Goal: Task Accomplishment & Management: Complete application form

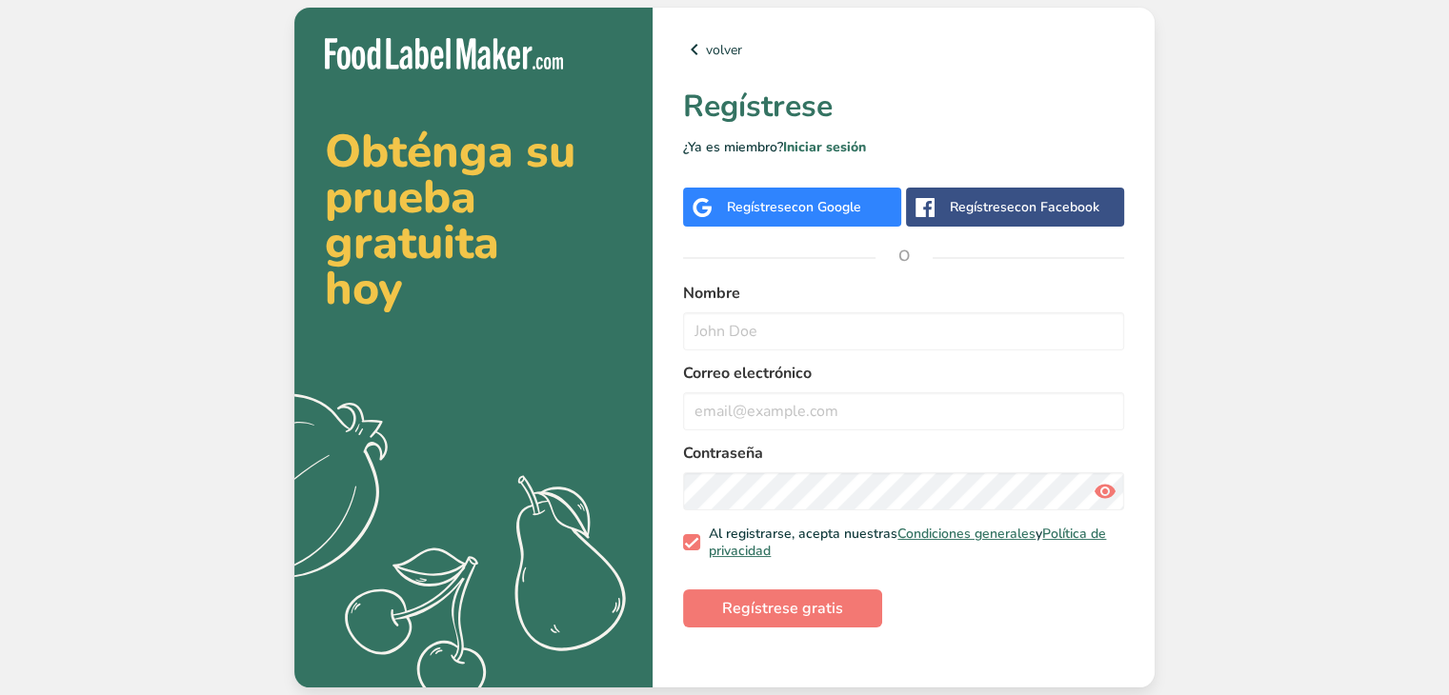
click at [796, 208] on span "con Google" at bounding box center [827, 207] width 70 height 18
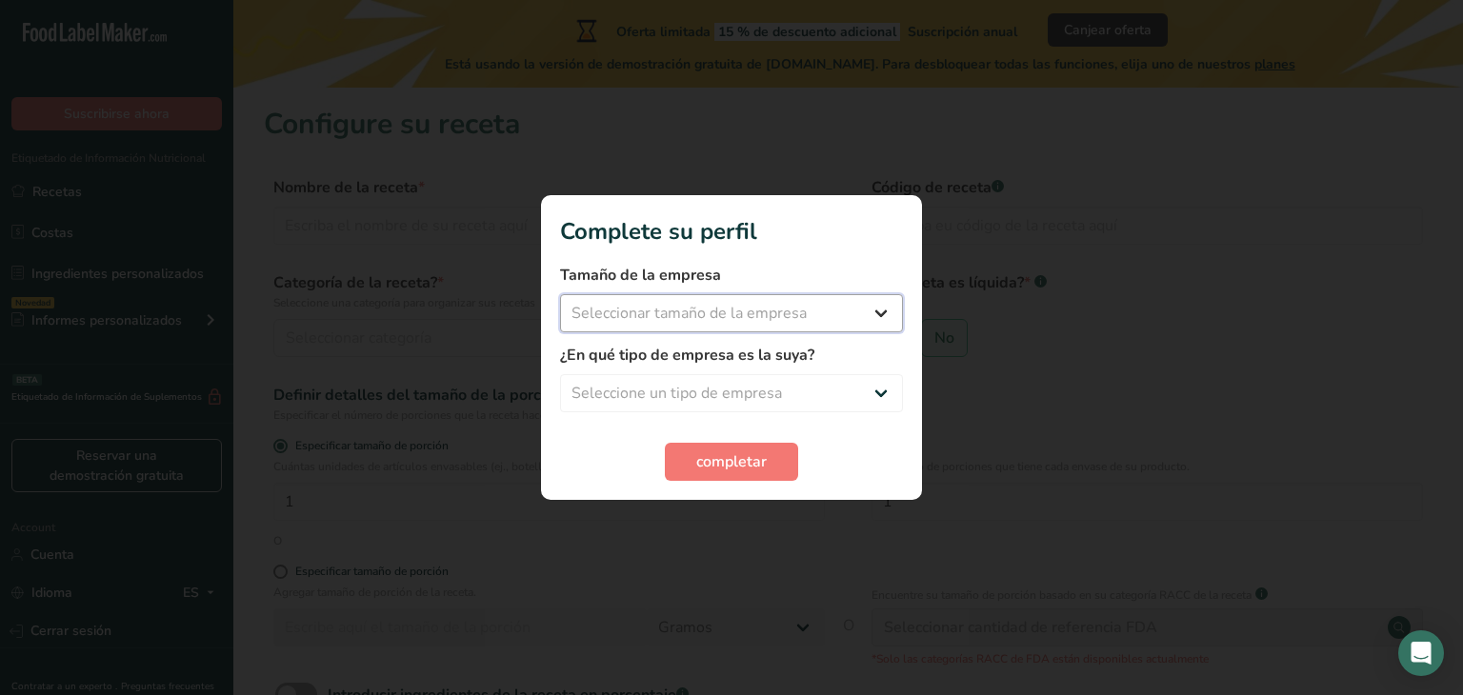
click at [822, 317] on select "Seleccionar tamaño de la empresa Menos de 10 empleados De 10 a 50 empleados De …" at bounding box center [731, 313] width 343 height 38
select select "4"
click at [560, 294] on select "Seleccionar tamaño de la empresa Menos de 10 empleados De 10 a 50 empleados De …" at bounding box center [731, 313] width 343 height 38
click at [739, 399] on select "Seleccione un tipo de empresa Fabricante de alimentos envasados Restaurante y c…" at bounding box center [731, 393] width 343 height 38
select select "3"
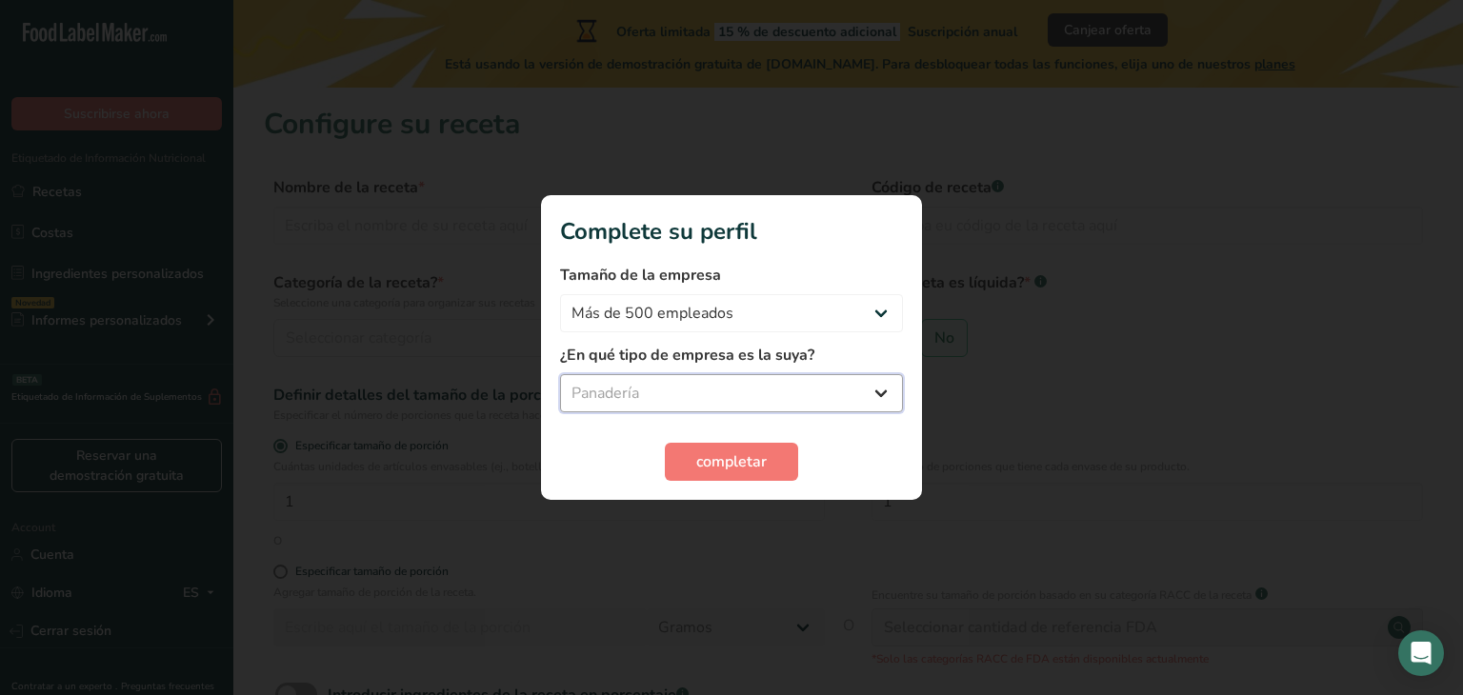
click at [560, 374] on select "Seleccione un tipo de empresa Fabricante de alimentos envasados Restaurante y c…" at bounding box center [731, 393] width 343 height 38
click at [745, 457] on span "completar" at bounding box center [731, 462] width 70 height 23
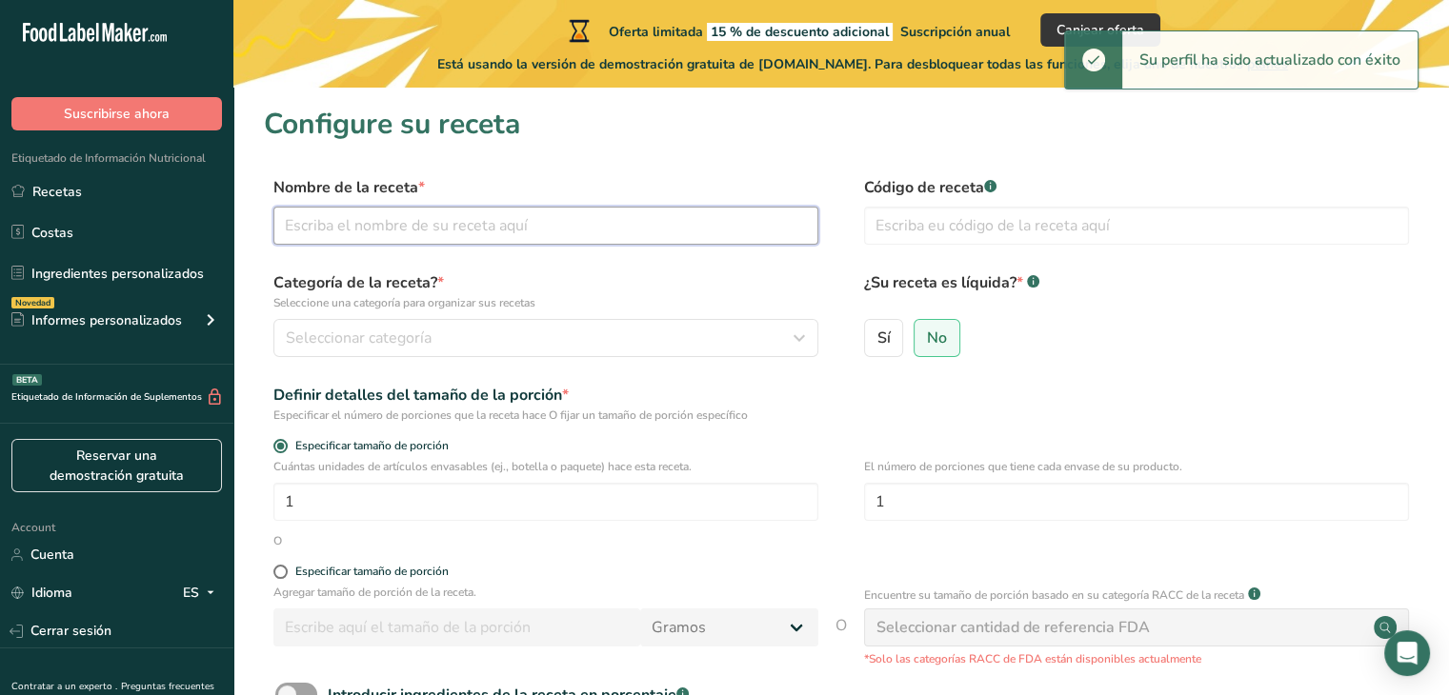
click at [465, 218] on input "text" at bounding box center [545, 226] width 545 height 38
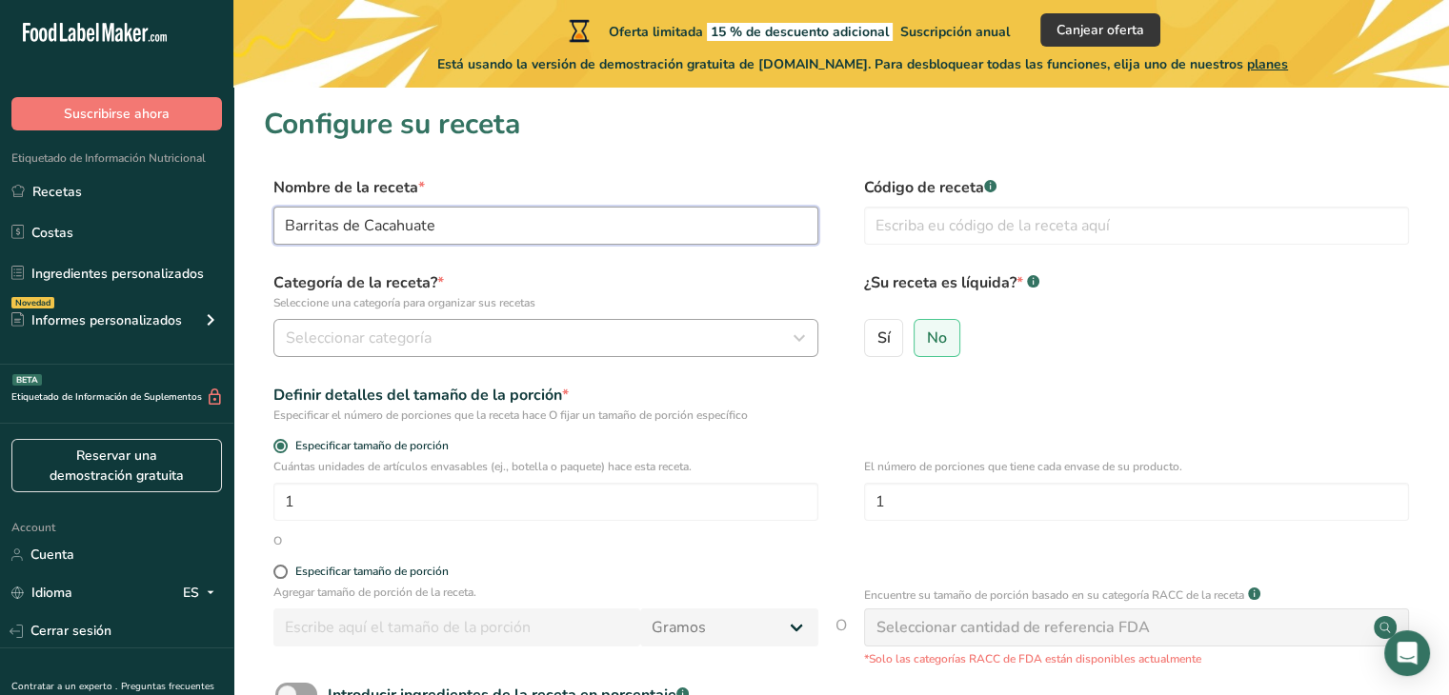
type input "Barritas de Cacahuate"
click at [568, 334] on div "Seleccionar categoría" at bounding box center [540, 338] width 509 height 23
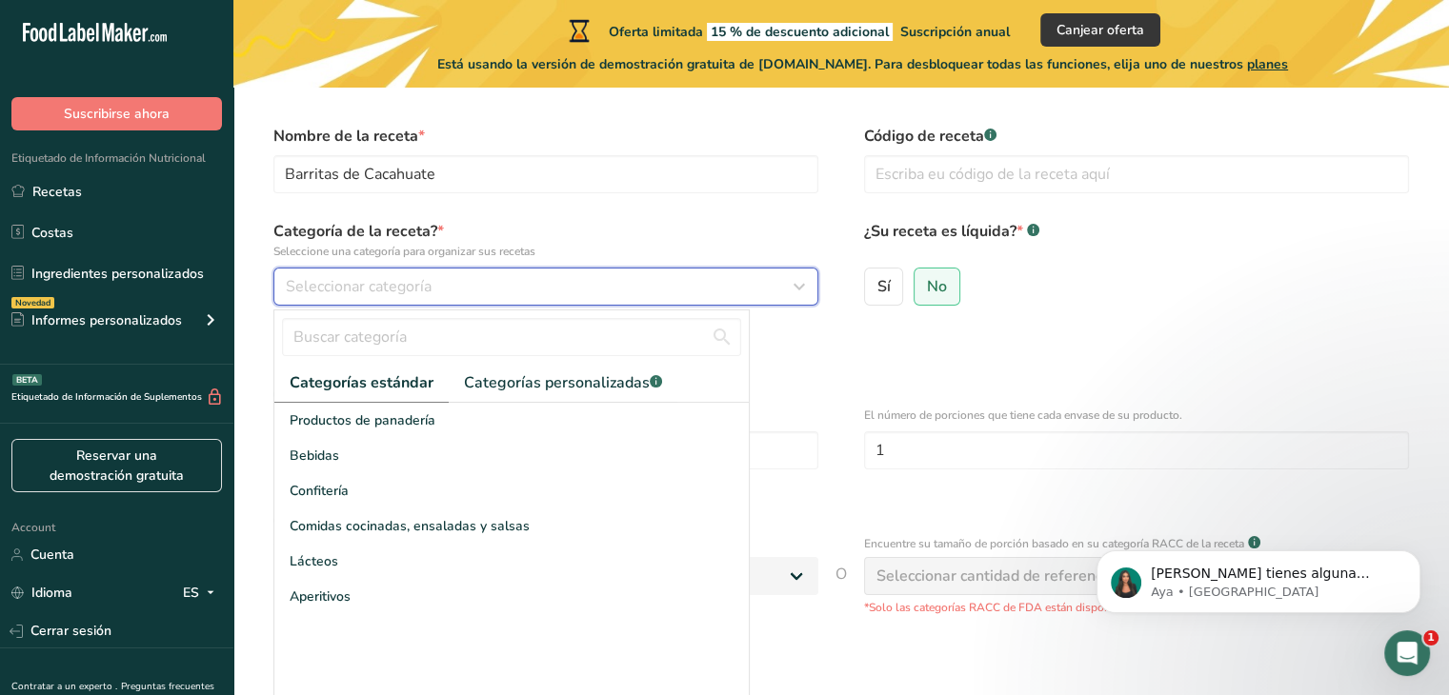
scroll to position [54, 0]
click at [627, 275] on div "Seleccionar categoría" at bounding box center [540, 283] width 509 height 23
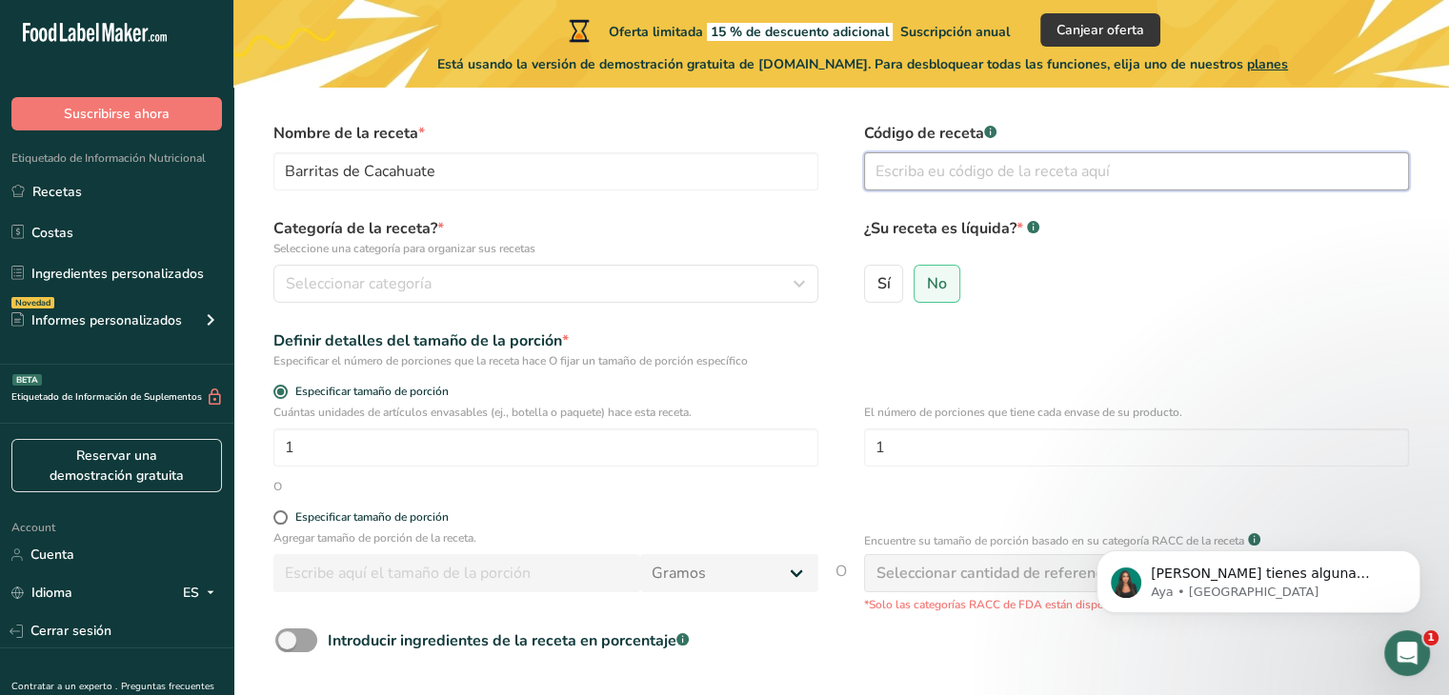
click at [977, 173] on input "text" at bounding box center [1136, 171] width 545 height 38
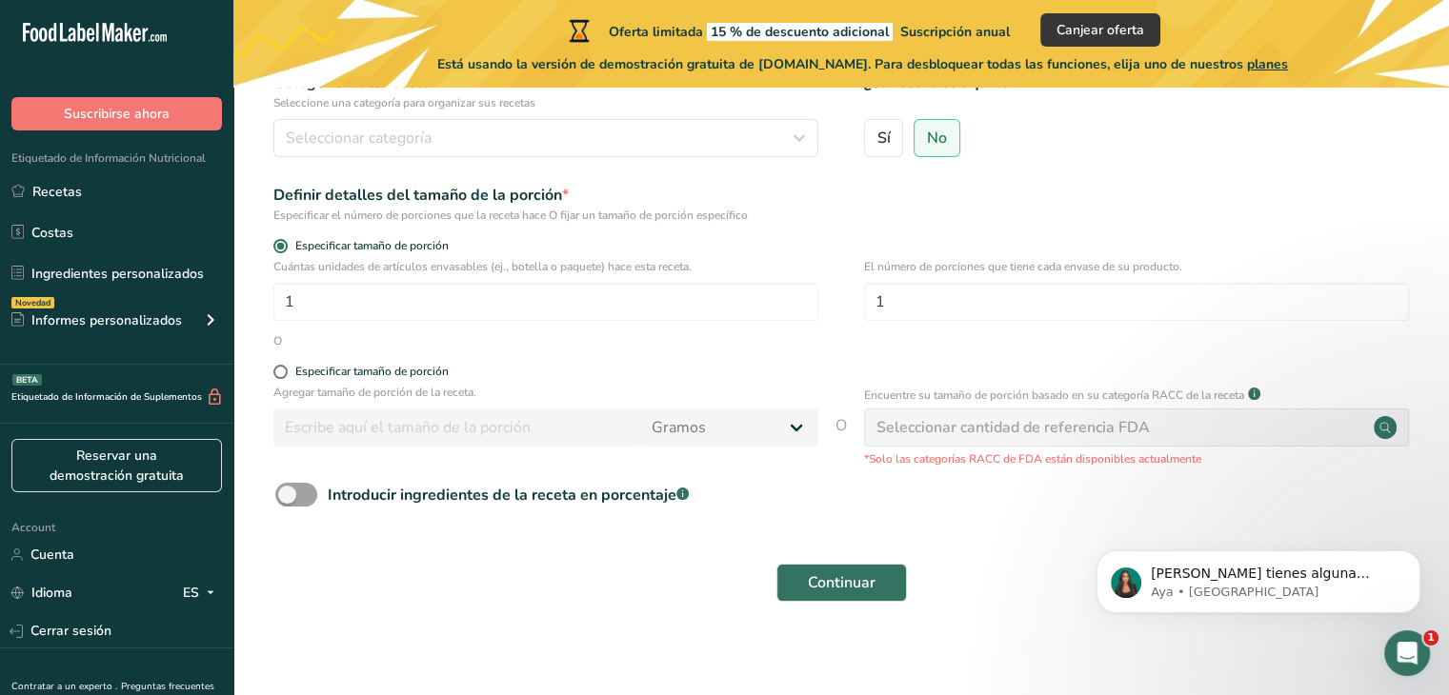
scroll to position [206, 0]
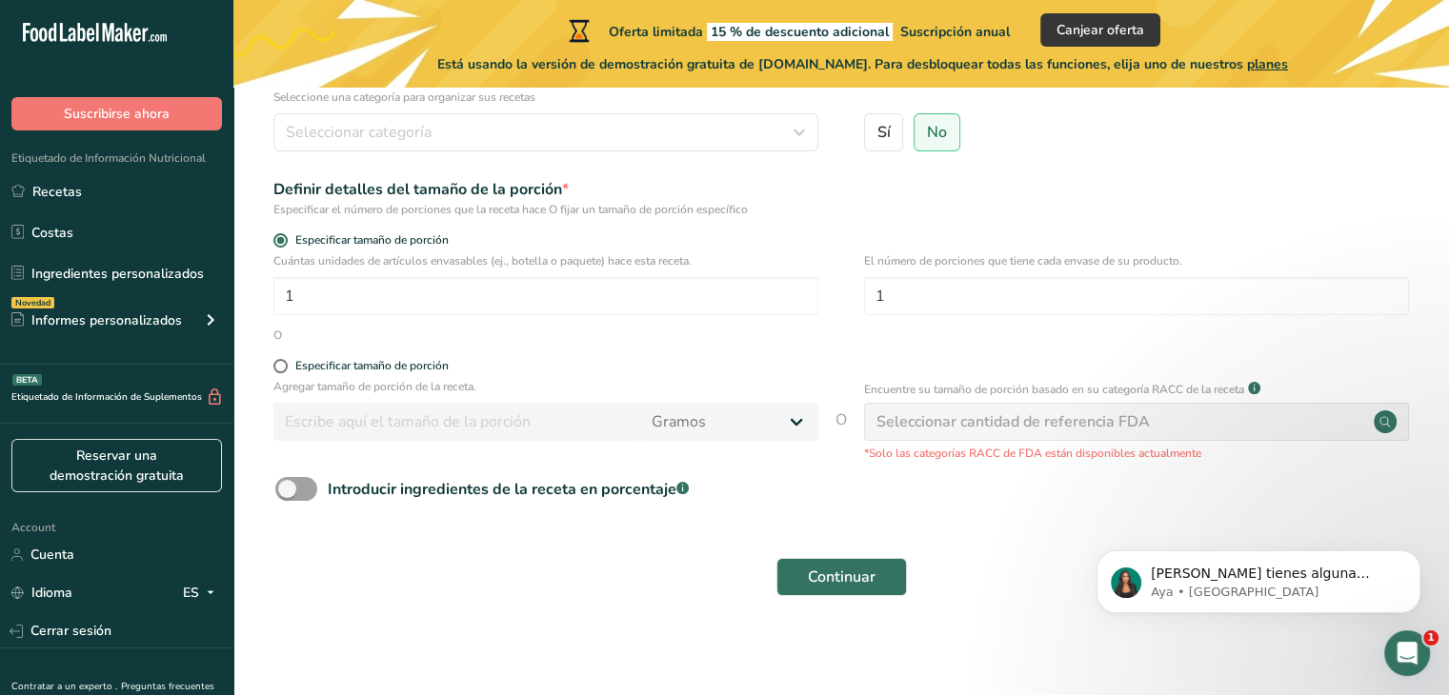
click at [628, 445] on div "Agregar tamaño de porción de la receta. [GEOGRAPHIC_DATA] kg mg mcg libras onza…" at bounding box center [545, 414] width 545 height 72
click at [778, 446] on div "Agregar tamaño de porción de la receta. [GEOGRAPHIC_DATA] kg mg mcg libras onza…" at bounding box center [545, 414] width 545 height 72
click at [1029, 413] on div "Seleccionar cantidad de referencia FDA" at bounding box center [1012, 422] width 273 height 23
click at [1032, 296] on input "1" at bounding box center [1136, 296] width 545 height 38
type input "6"
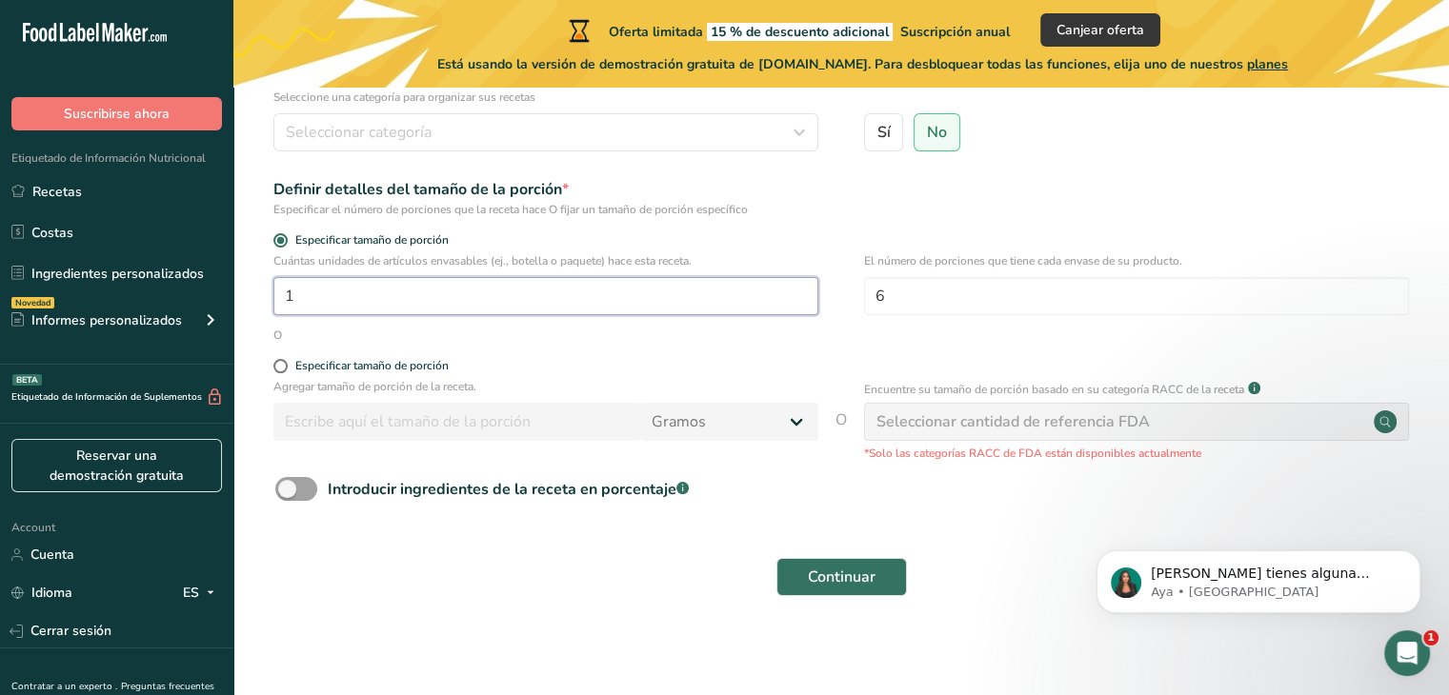
click at [761, 299] on input "1" at bounding box center [545, 296] width 545 height 38
type input "6"
click at [979, 416] on div "Seleccionar cantidad de referencia FDA" at bounding box center [1012, 422] width 273 height 23
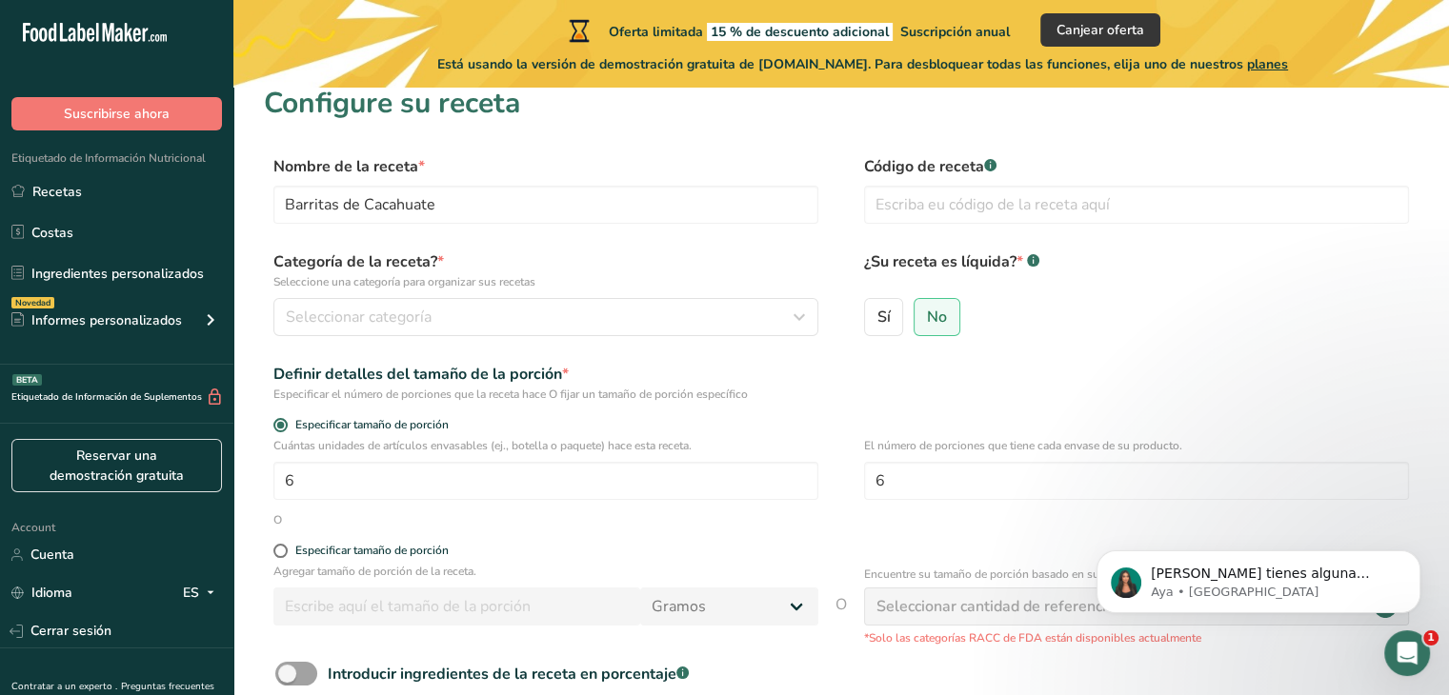
scroll to position [25, 0]
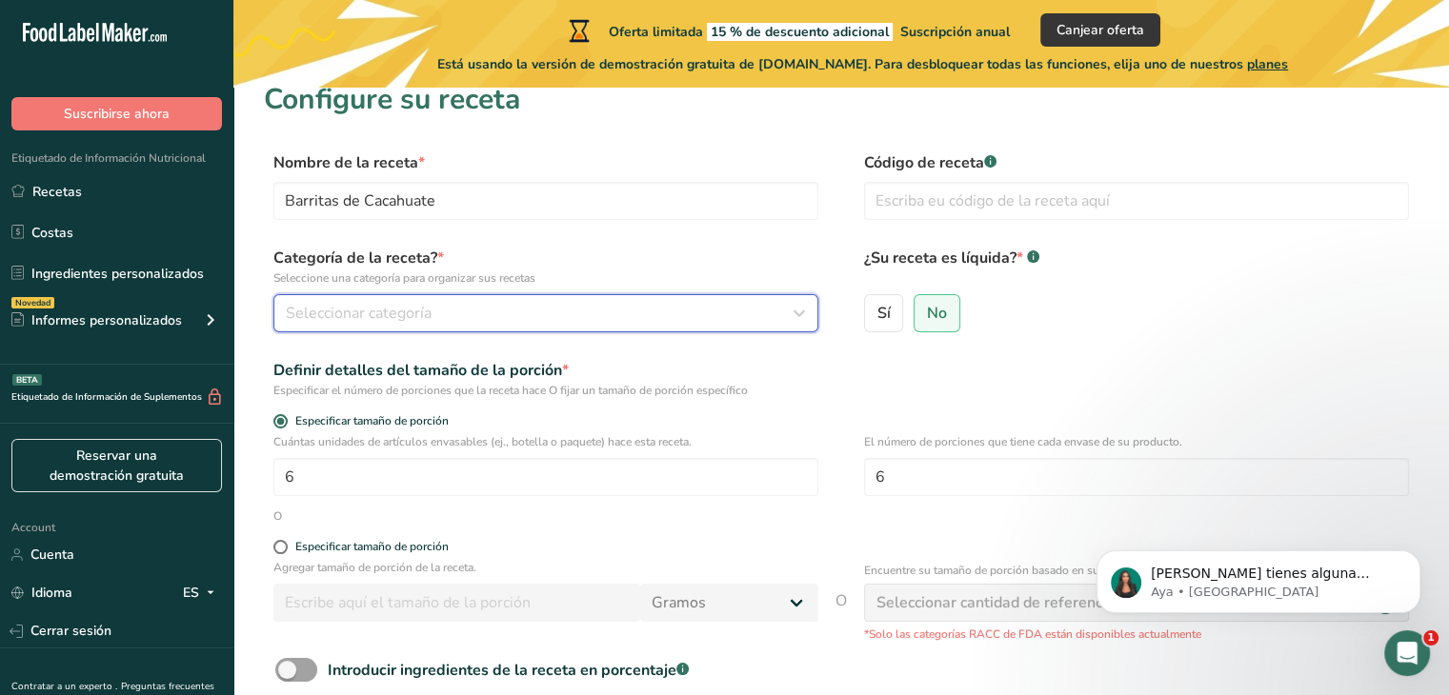
click at [716, 306] on div "Seleccionar categoría" at bounding box center [540, 313] width 509 height 23
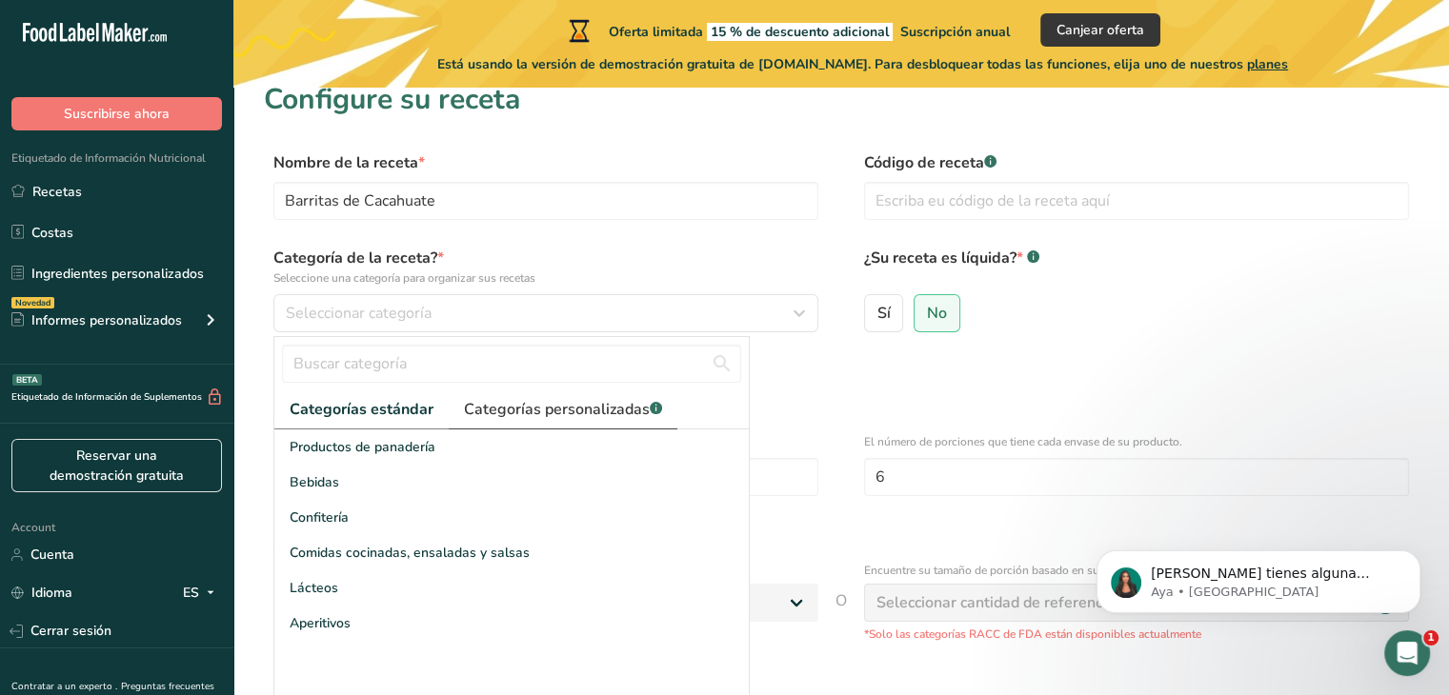
click at [554, 415] on span "Categorías personalizadas .a-a{fill:#347362;}.b-a{fill:#fff;}" at bounding box center [563, 409] width 198 height 23
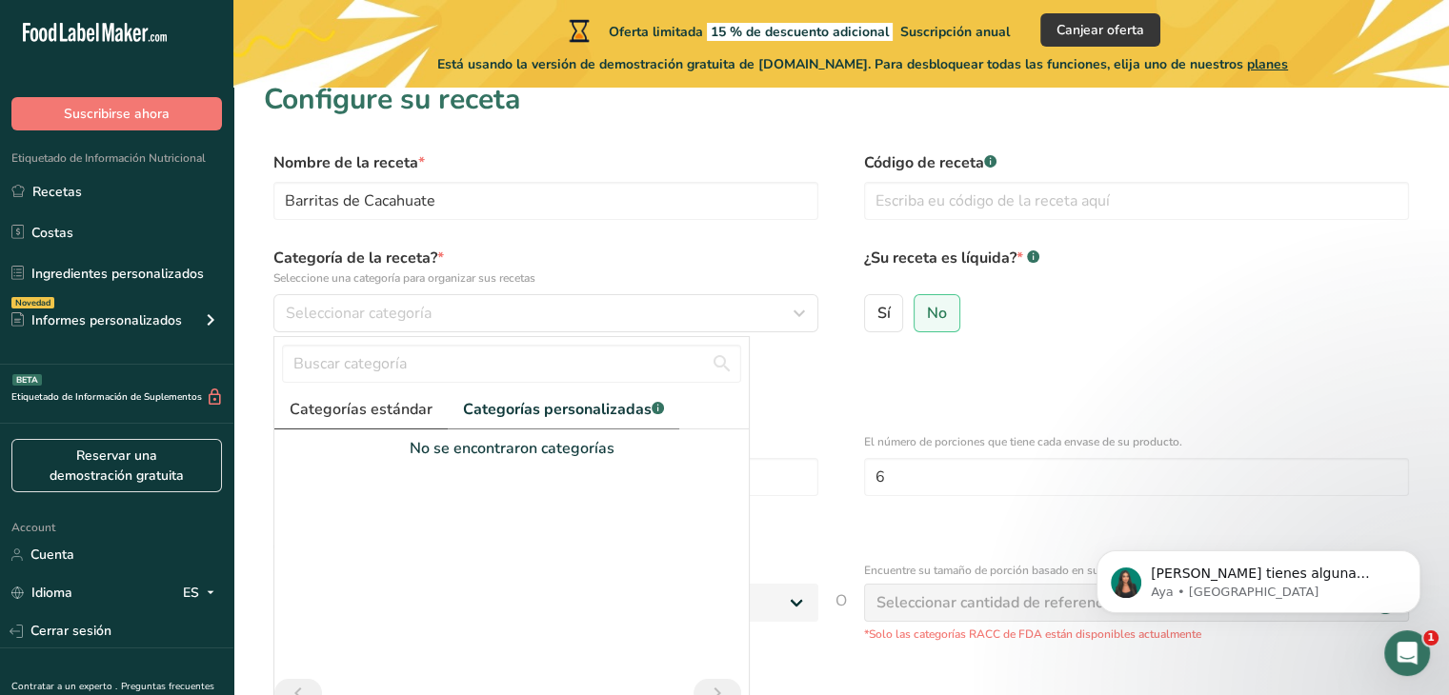
click at [400, 409] on span "Categorías estándar" at bounding box center [361, 409] width 143 height 23
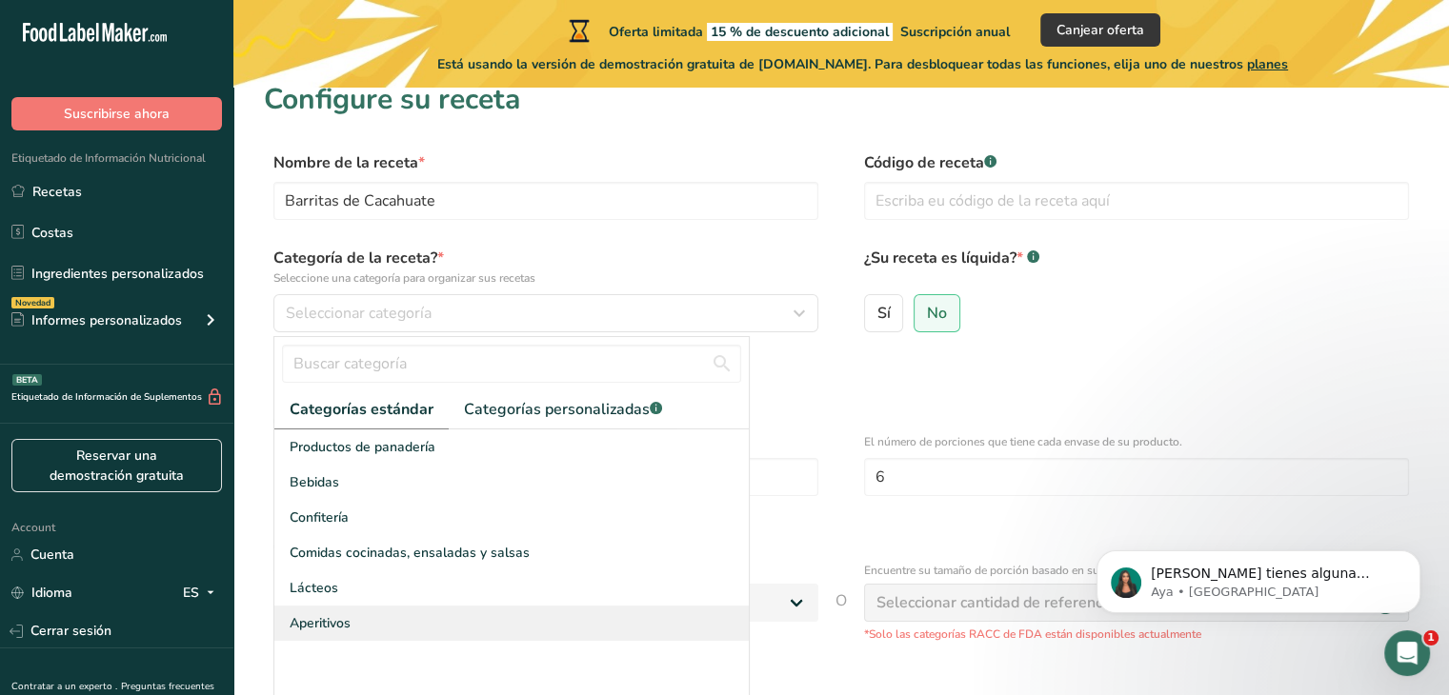
click at [350, 632] on span "Aperitivos" at bounding box center [320, 624] width 61 height 20
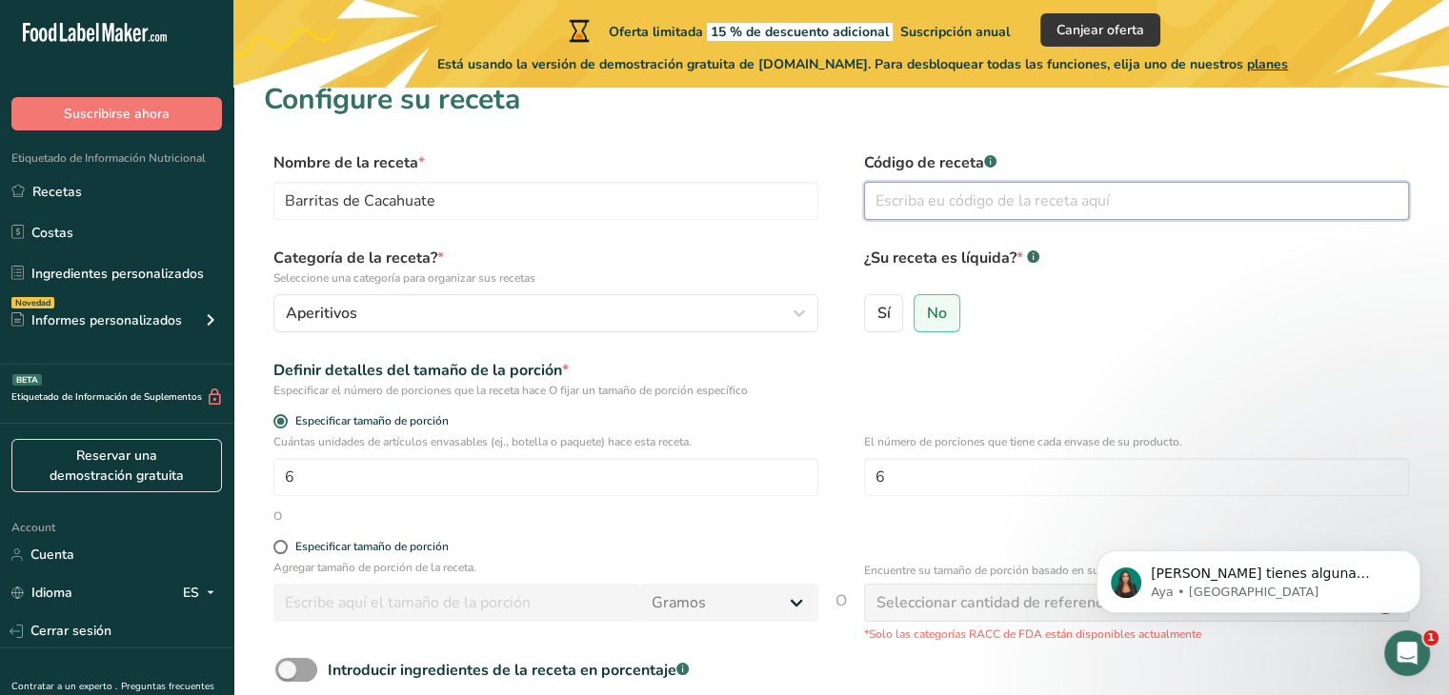
click at [998, 199] on input "text" at bounding box center [1136, 201] width 545 height 38
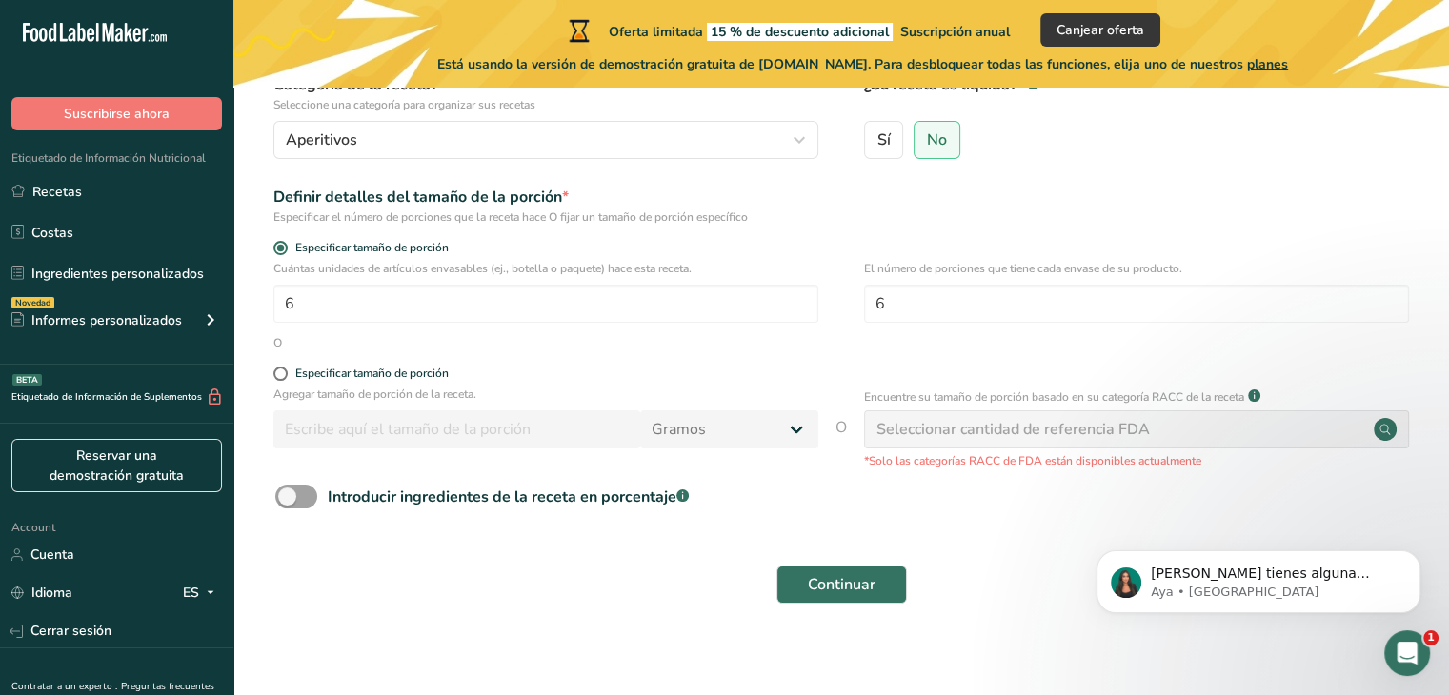
scroll to position [210, 0]
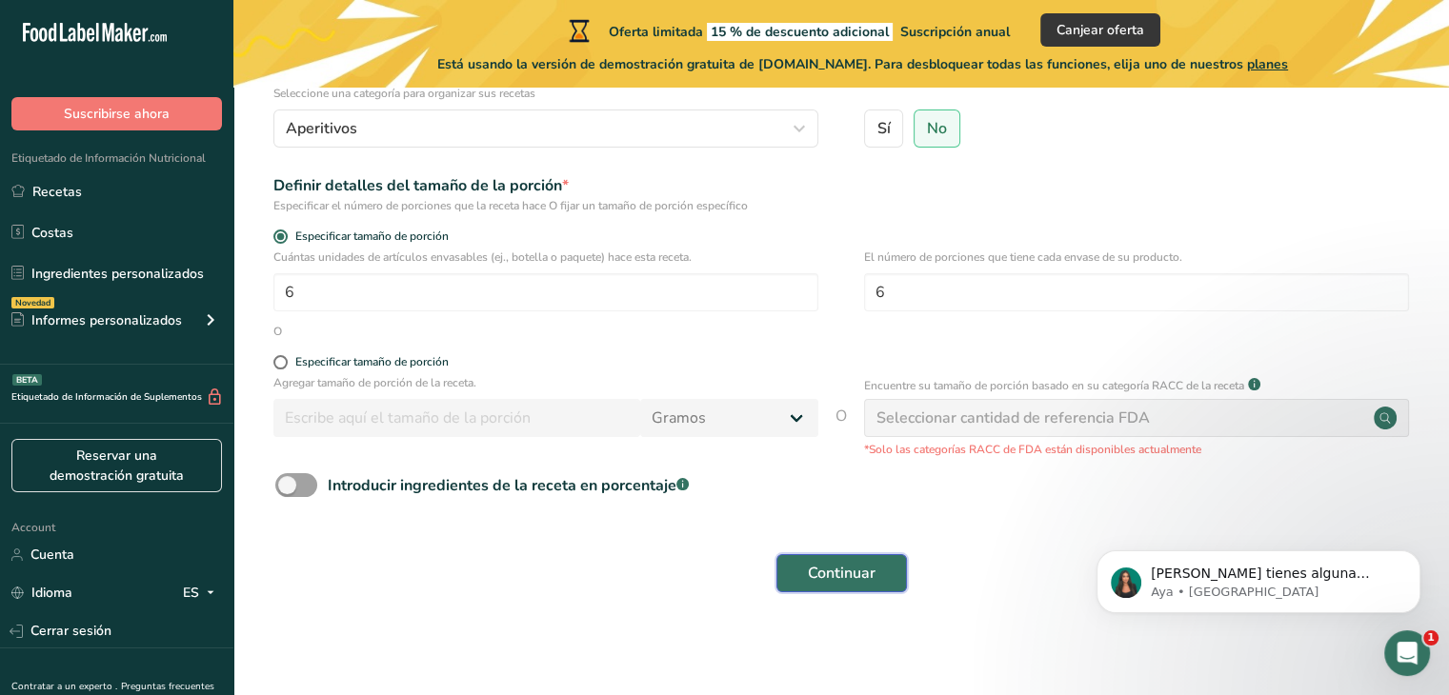
click at [865, 579] on span "Continuar" at bounding box center [842, 573] width 68 height 23
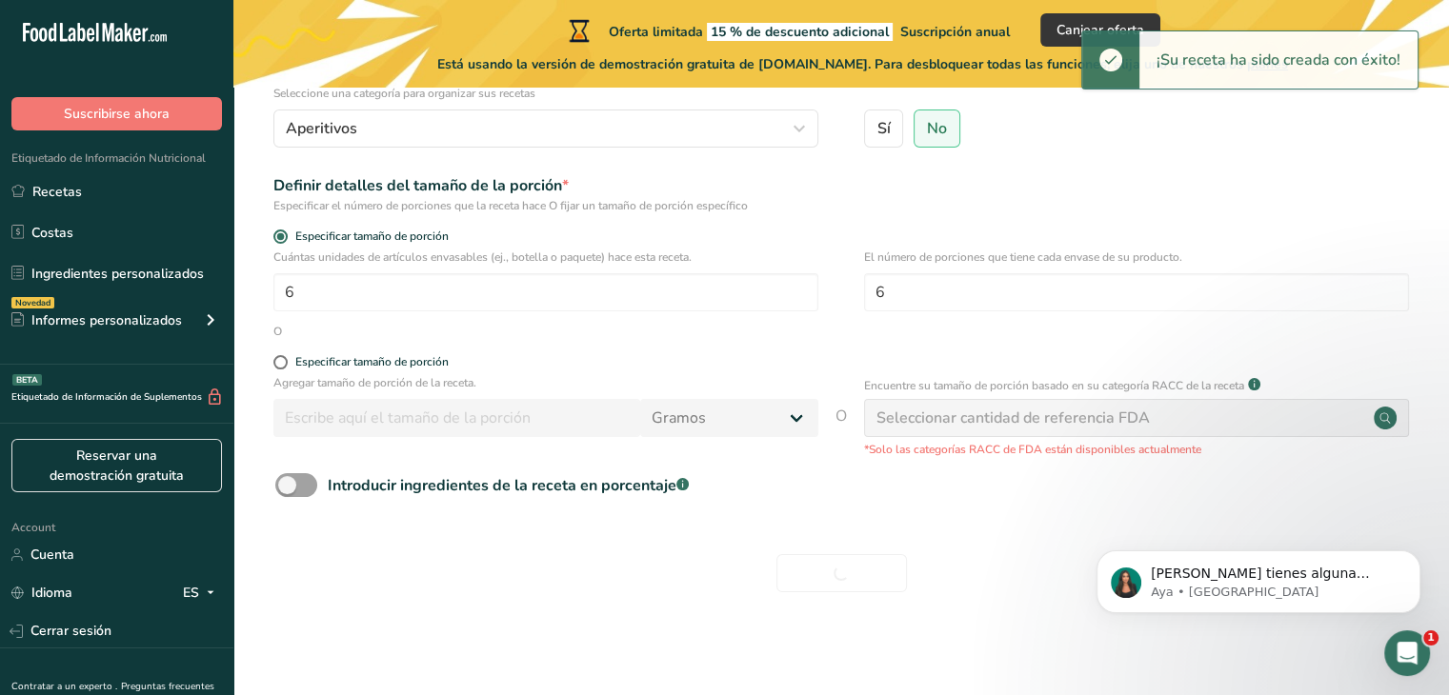
click at [982, 408] on div "Seleccionar cantidad de referencia FDA" at bounding box center [1012, 418] width 273 height 23
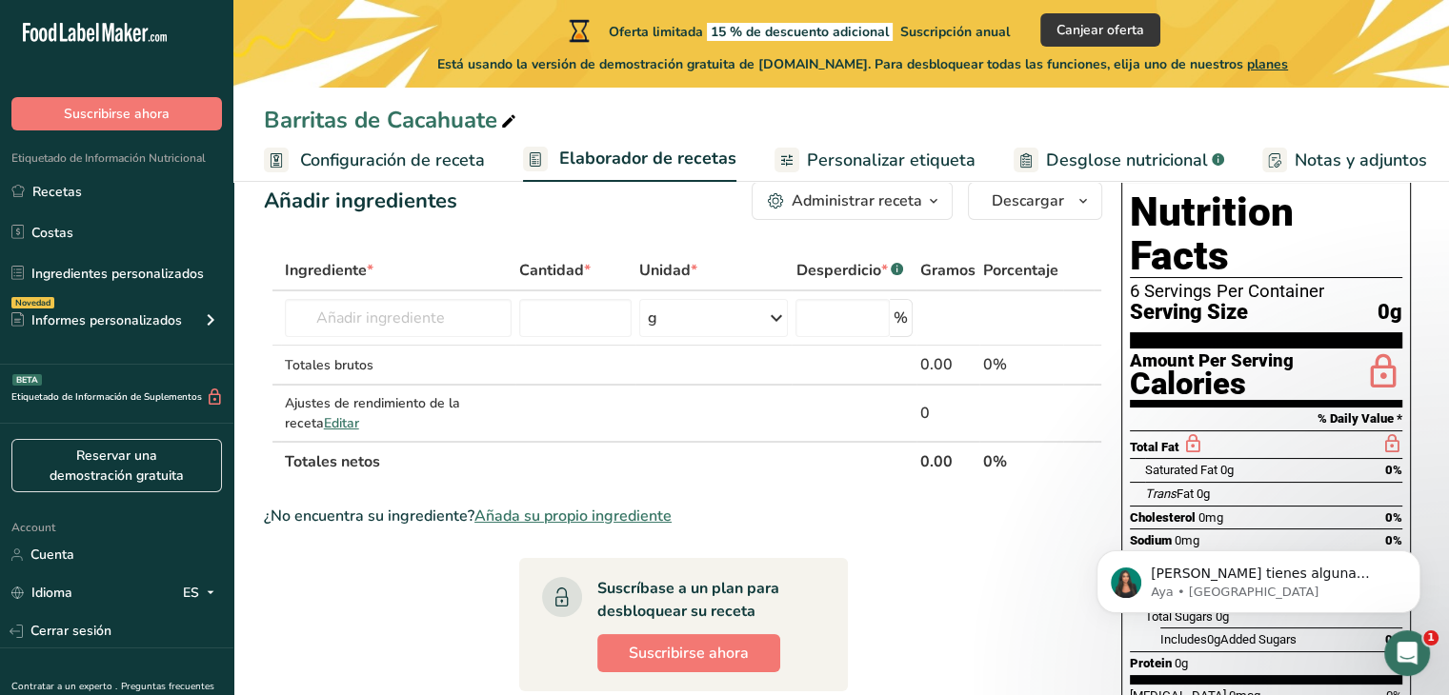
scroll to position [45, 0]
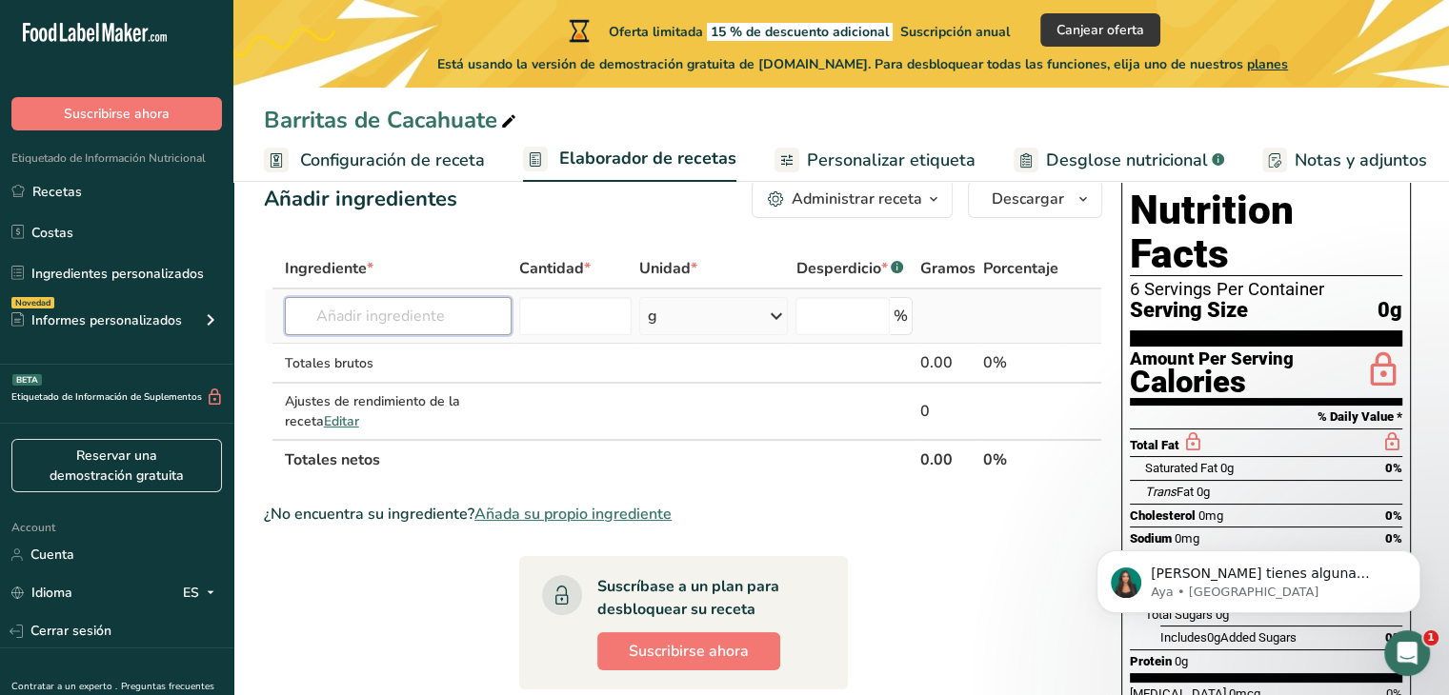
click at [389, 325] on input "text" at bounding box center [398, 316] width 227 height 38
type input "m"
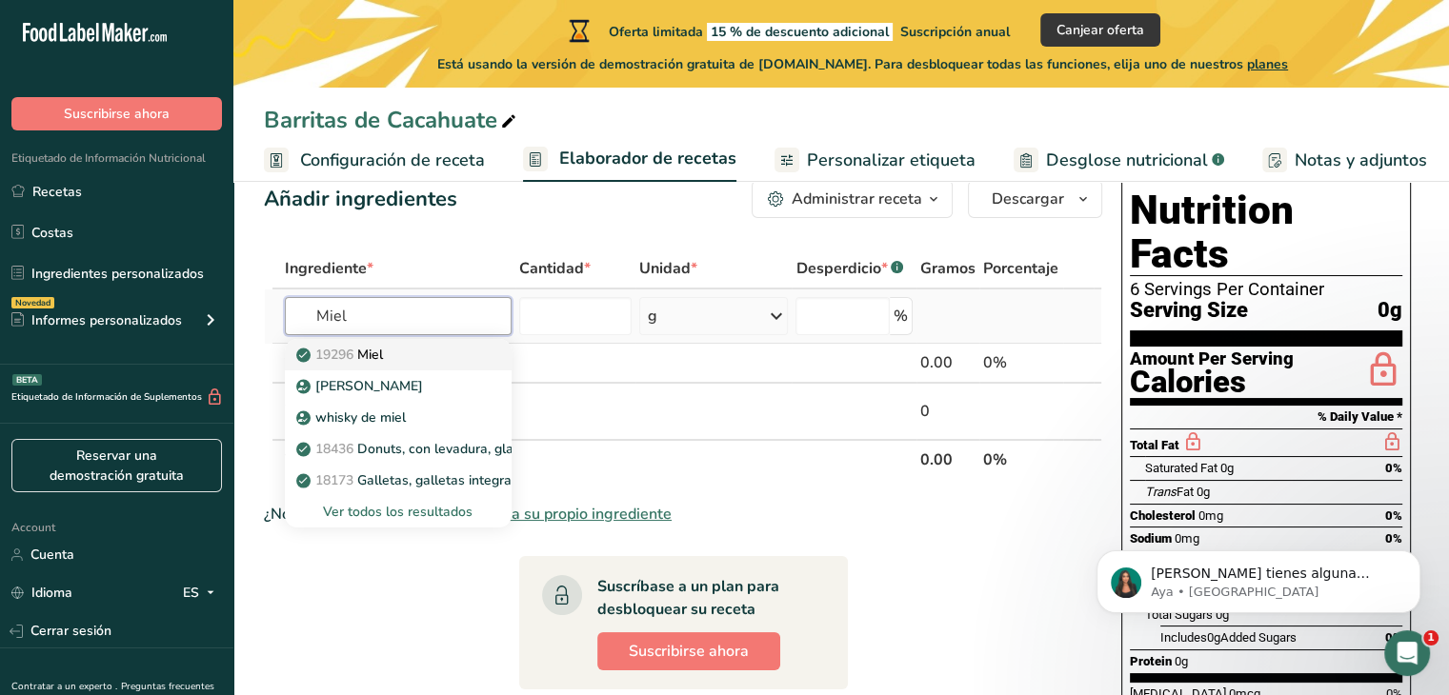
type input "Miel"
click at [383, 355] on p "19296 Miel" at bounding box center [341, 355] width 83 height 20
type input "Honey"
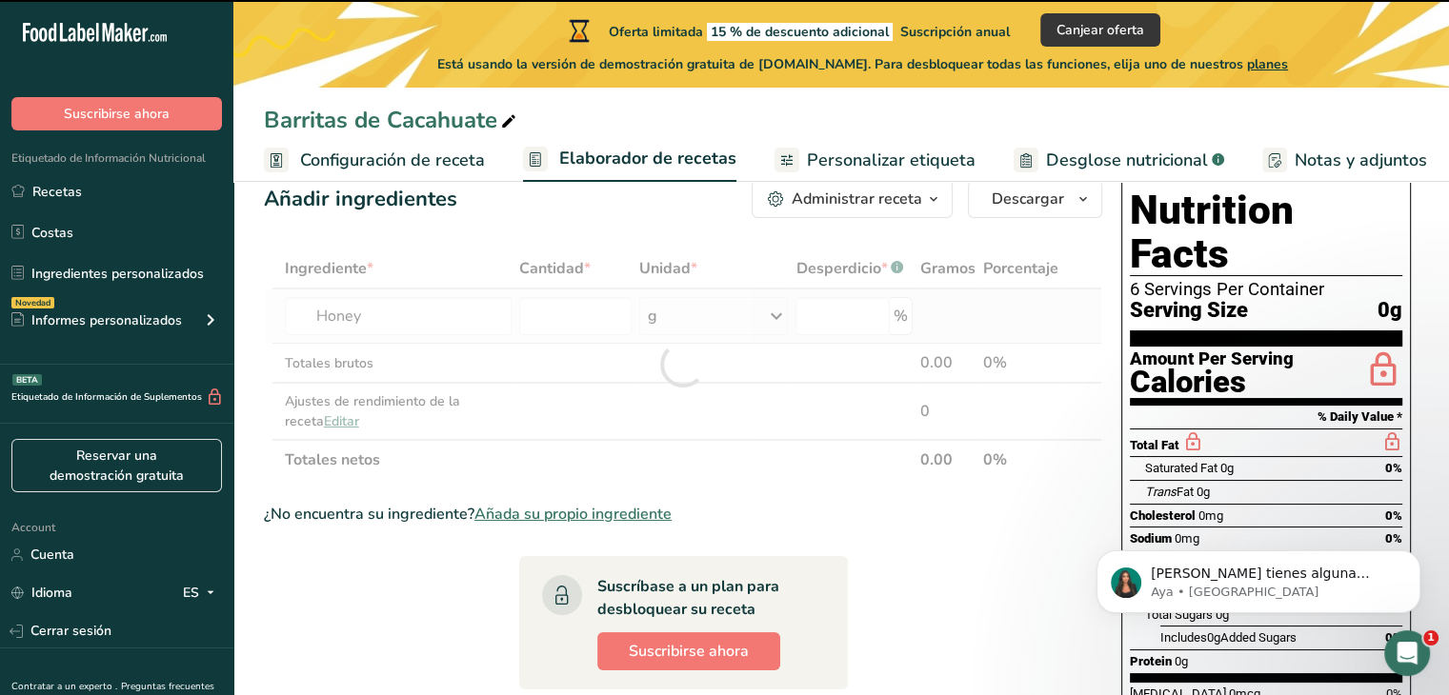
type input "0"
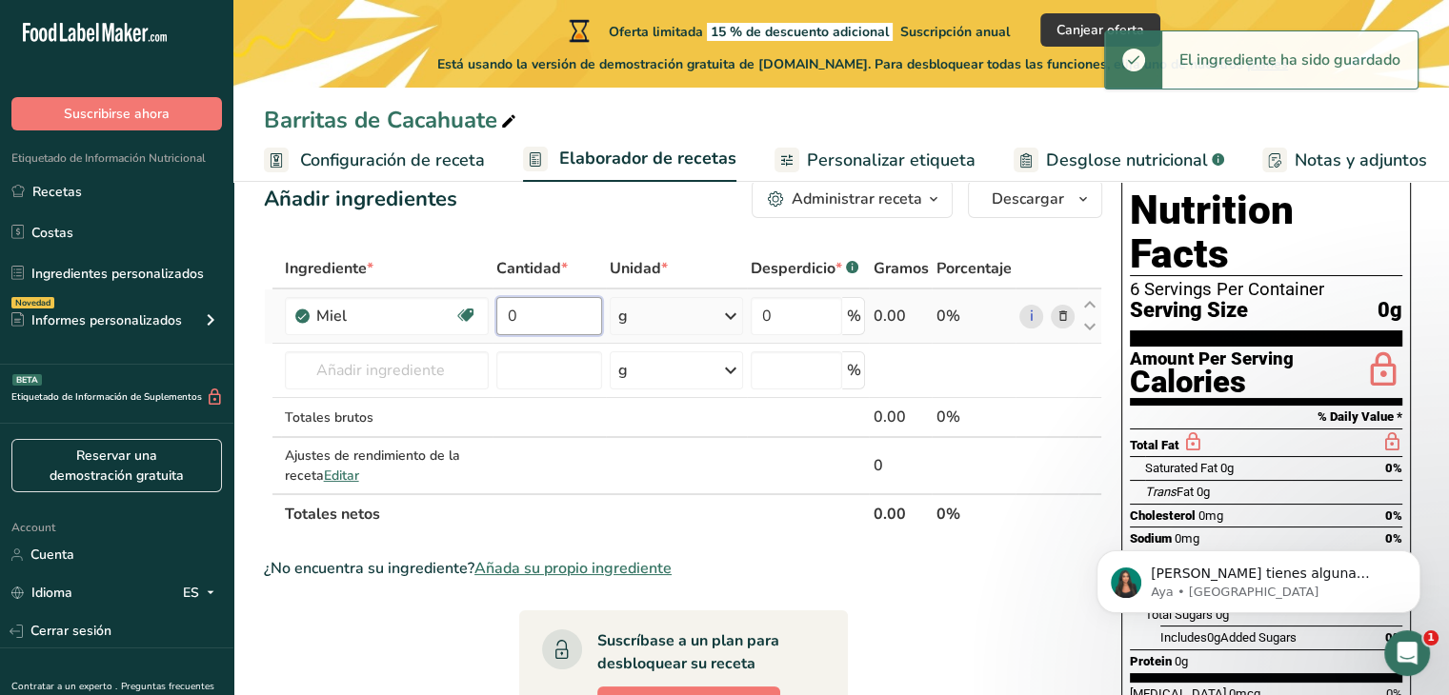
click at [533, 317] on input "0" at bounding box center [549, 316] width 106 height 38
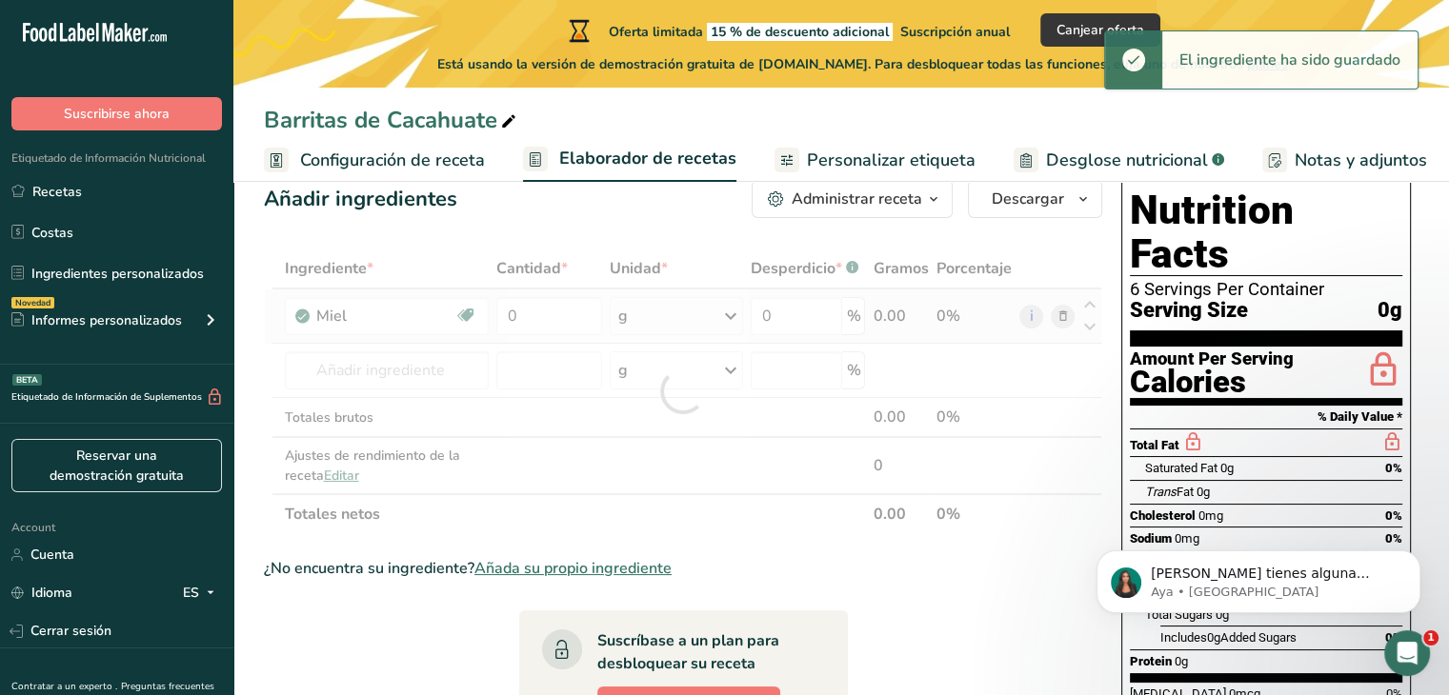
click at [675, 313] on div "Ingrediente * Cantidad * Unidad * Desperdicio * .a-a{fill:#347362;}.b-a{fill:#f…" at bounding box center [683, 392] width 838 height 286
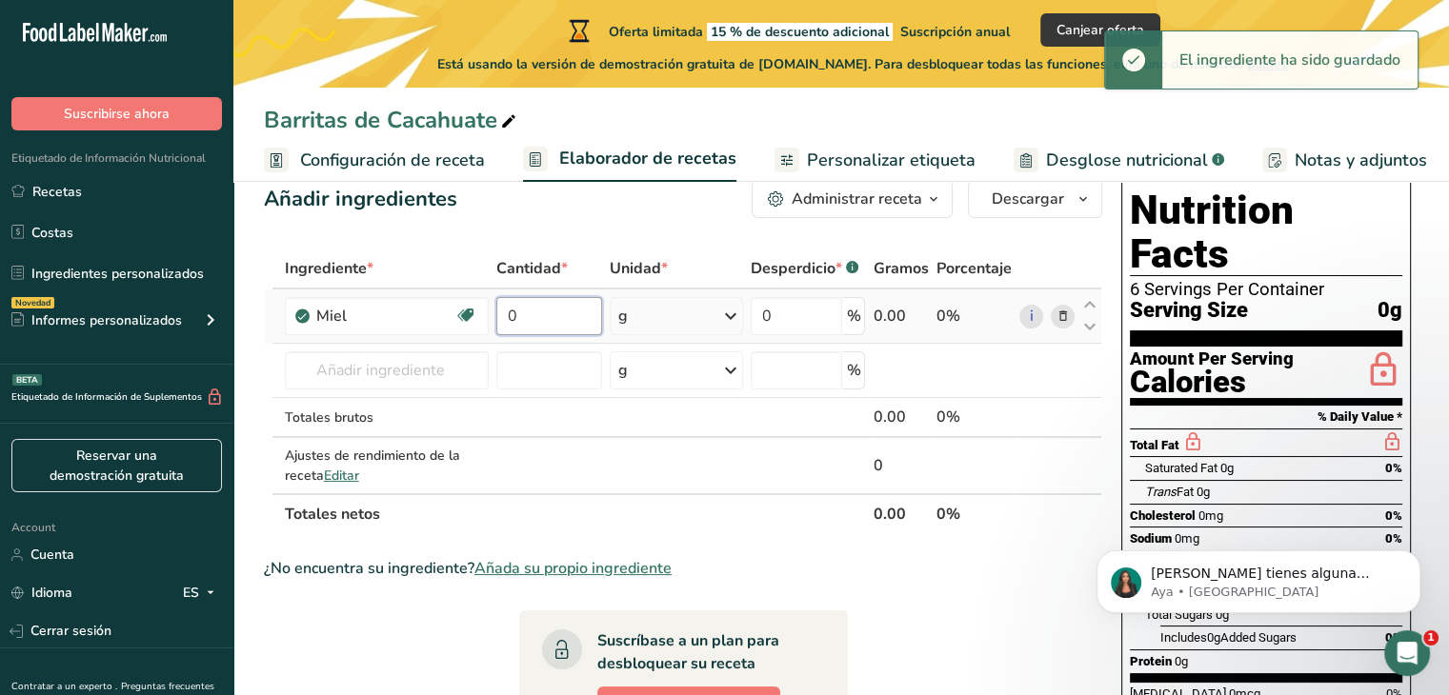
click at [539, 319] on input "0" at bounding box center [549, 316] width 106 height 38
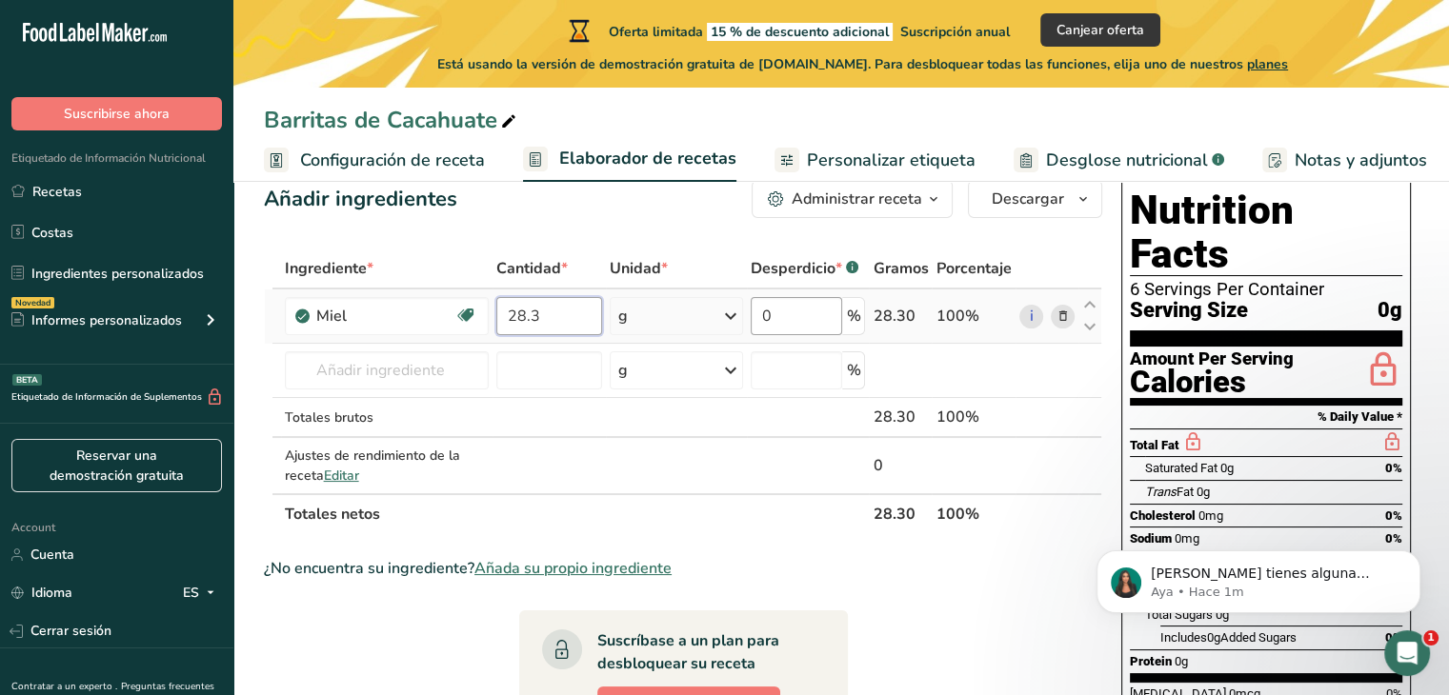
type input "28.3"
click at [450, 370] on div "Ingrediente * Cantidad * Unidad * Desperdicio * .a-a{fill:#347362;}.b-a{fill:#f…" at bounding box center [683, 392] width 838 height 286
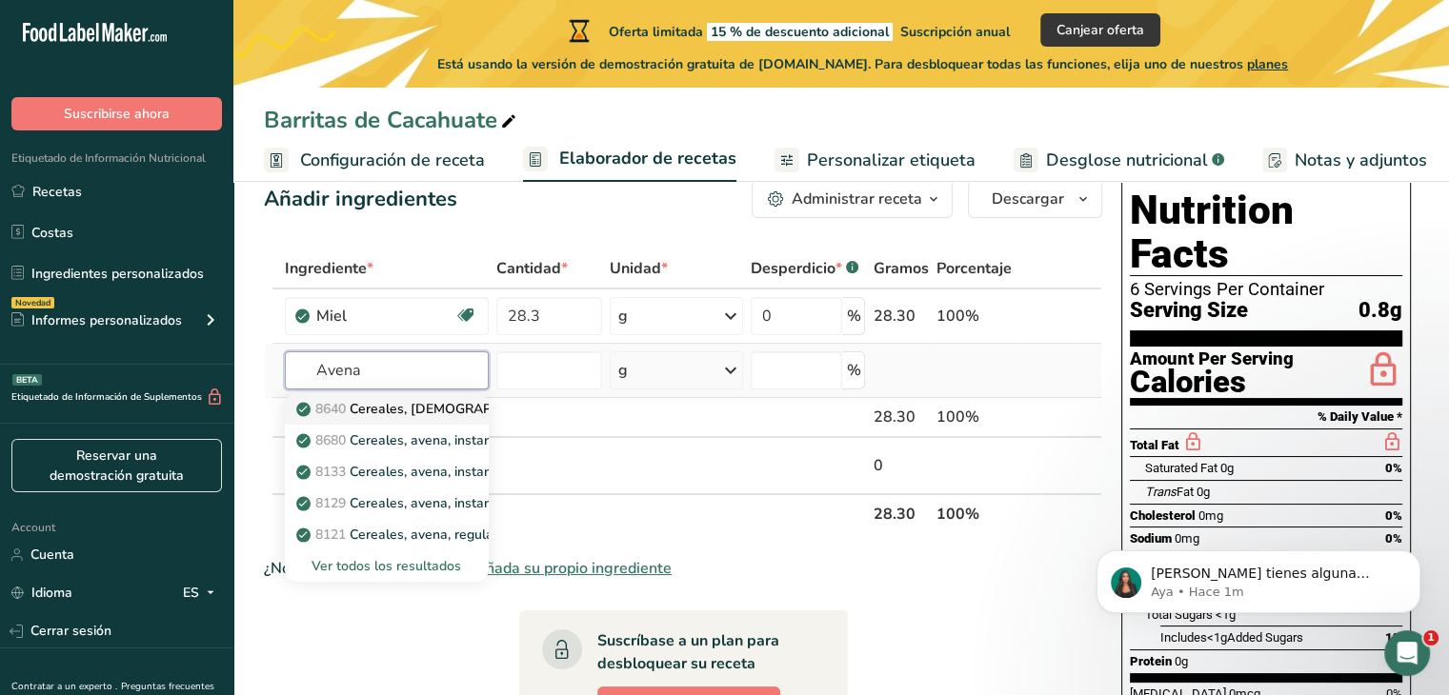
type input "Avena"
click at [411, 403] on p "8640 Cereales, QUAKER, Avena Instantánea Orgánica, Regular" at bounding box center [549, 409] width 498 height 20
type input "Cereals, QUAKER, Instant Oatmeal Organic, Regular"
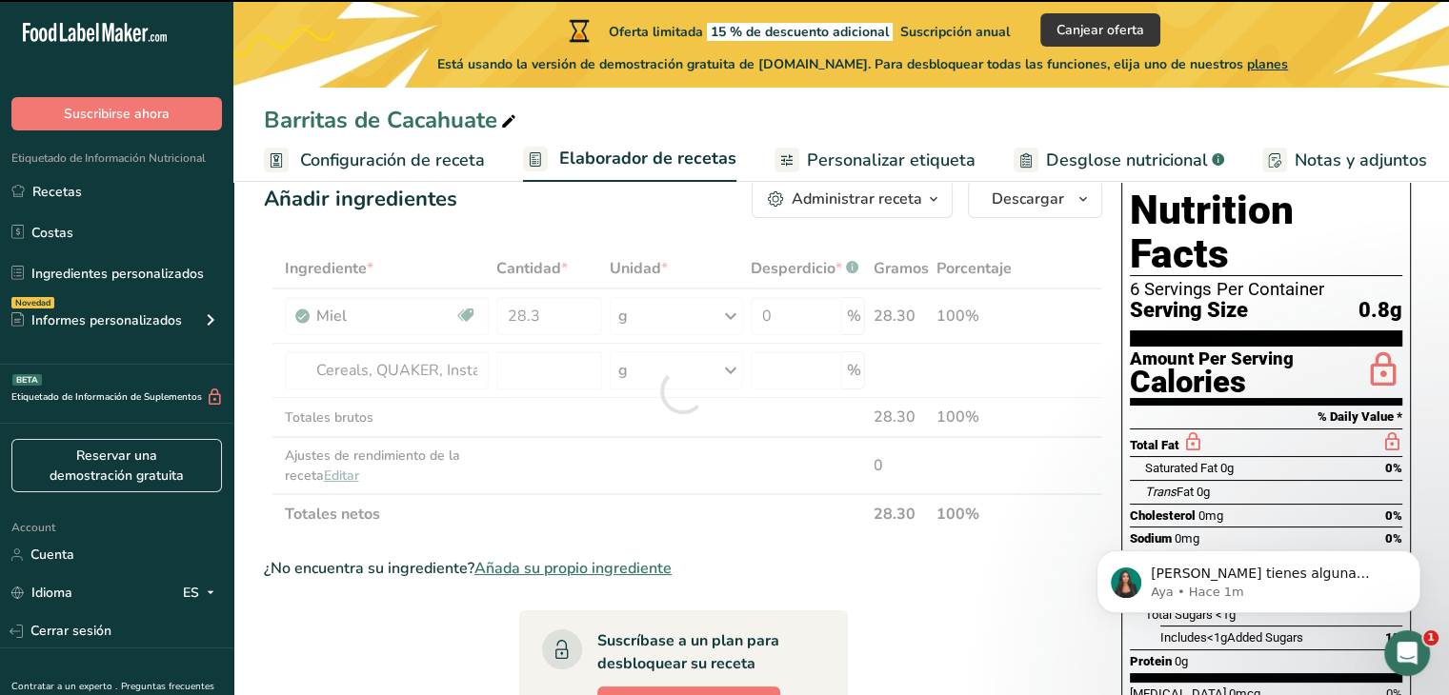
type input "0"
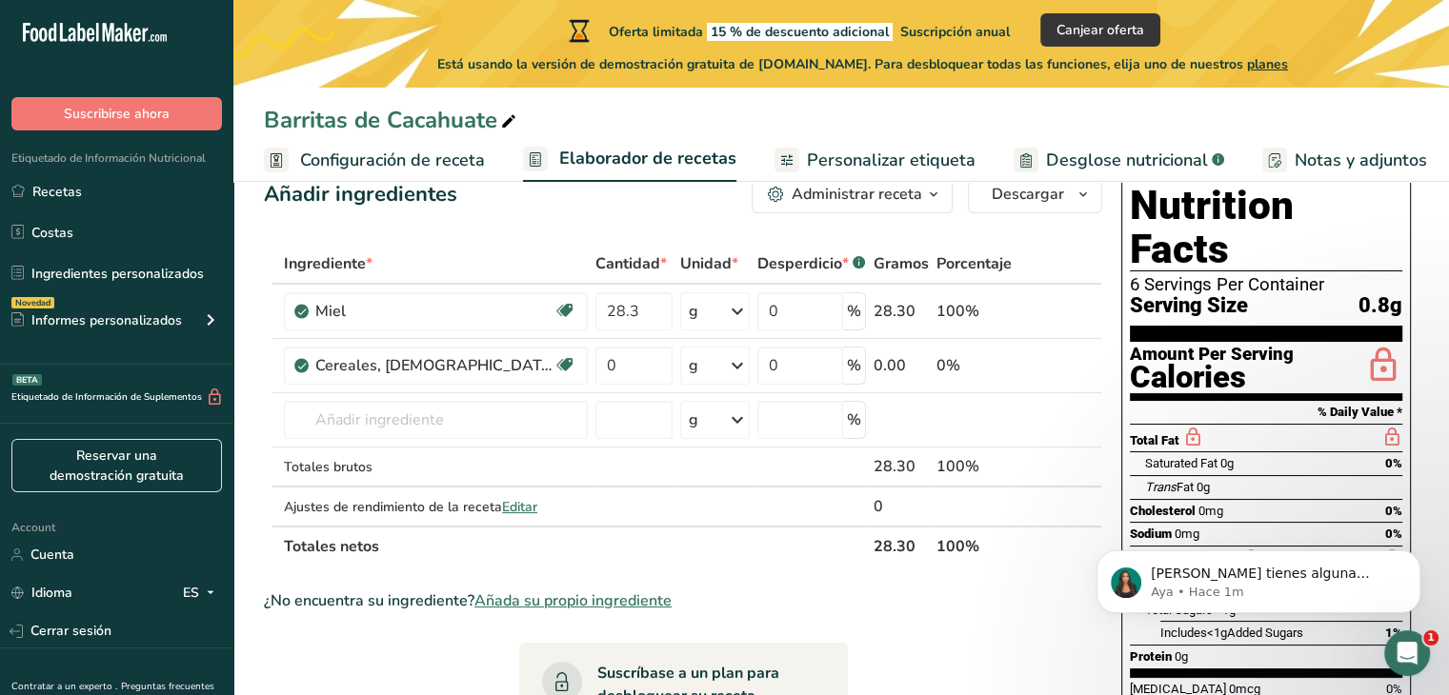
scroll to position [2, 0]
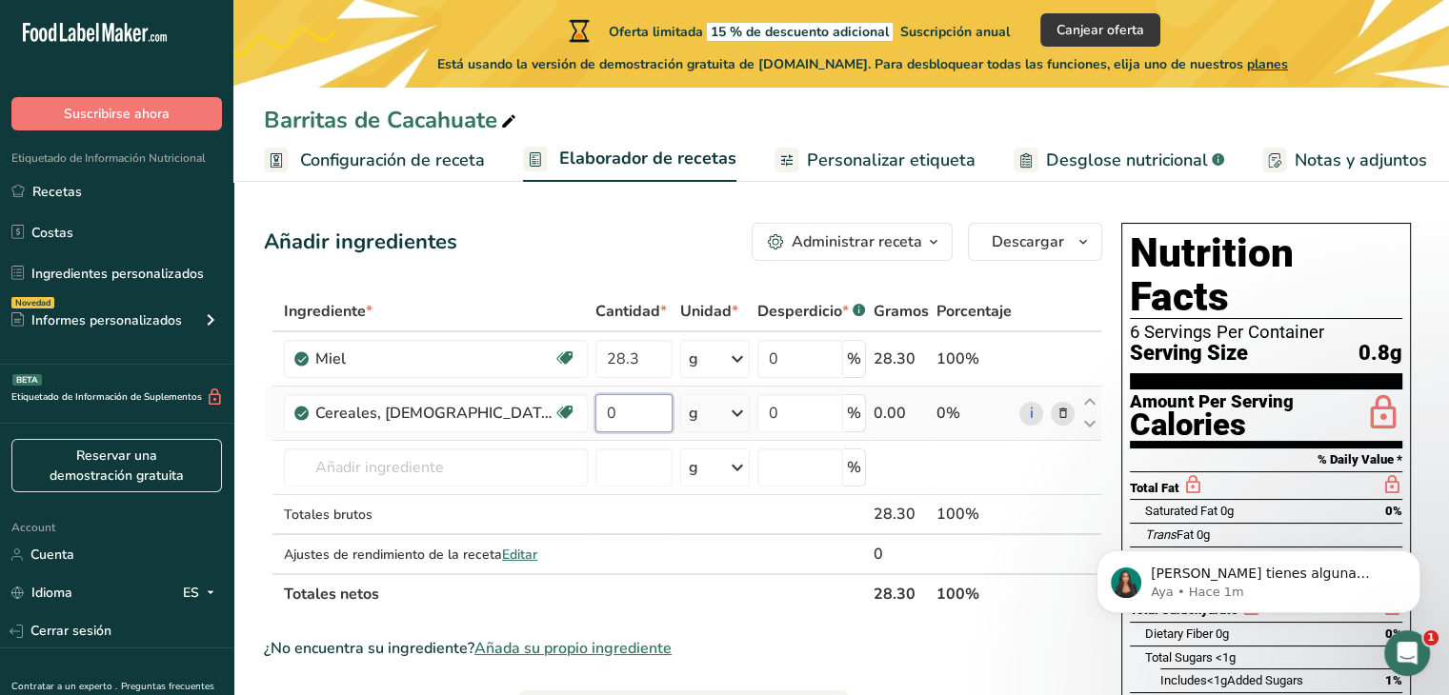
click at [655, 405] on input "0" at bounding box center [633, 413] width 77 height 38
type input "13.3"
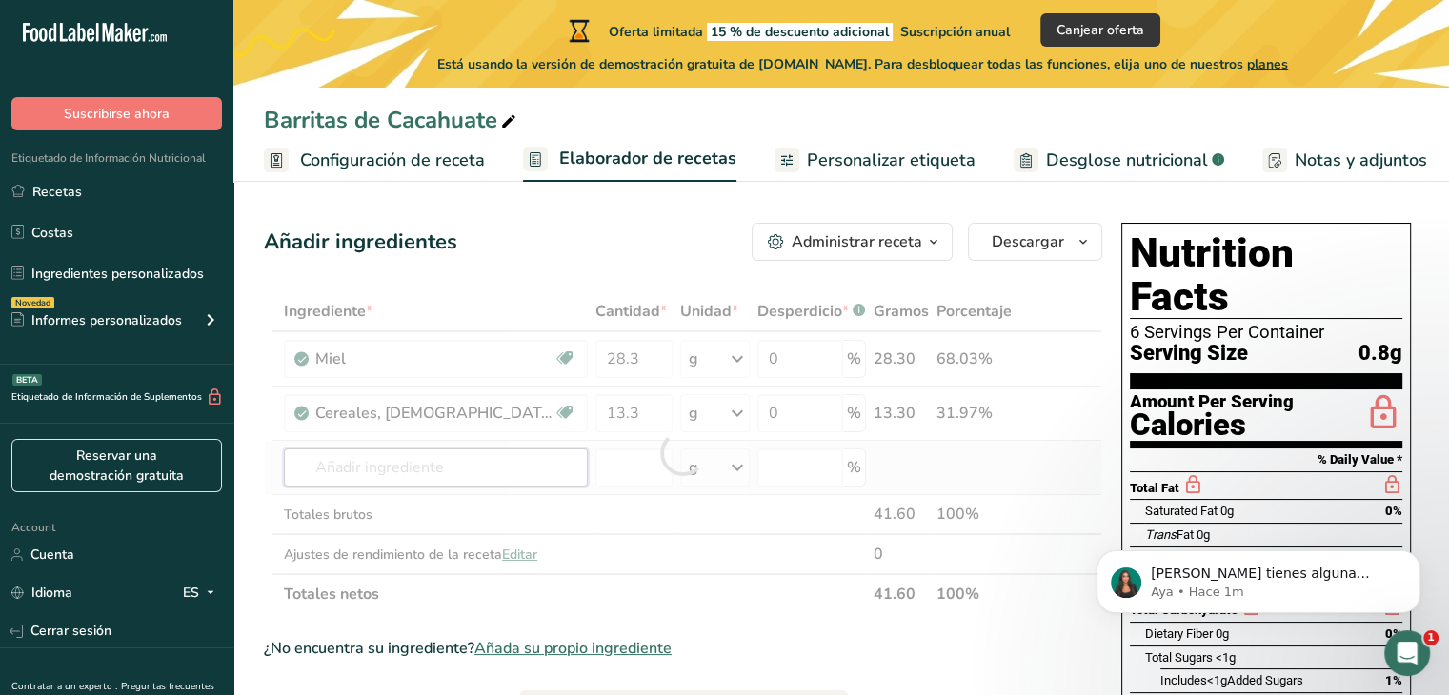
click at [507, 464] on div "Ingrediente * Cantidad * Unidad * Desperdicio * .a-a{fill:#347362;}.b-a{fill:#f…" at bounding box center [683, 453] width 838 height 323
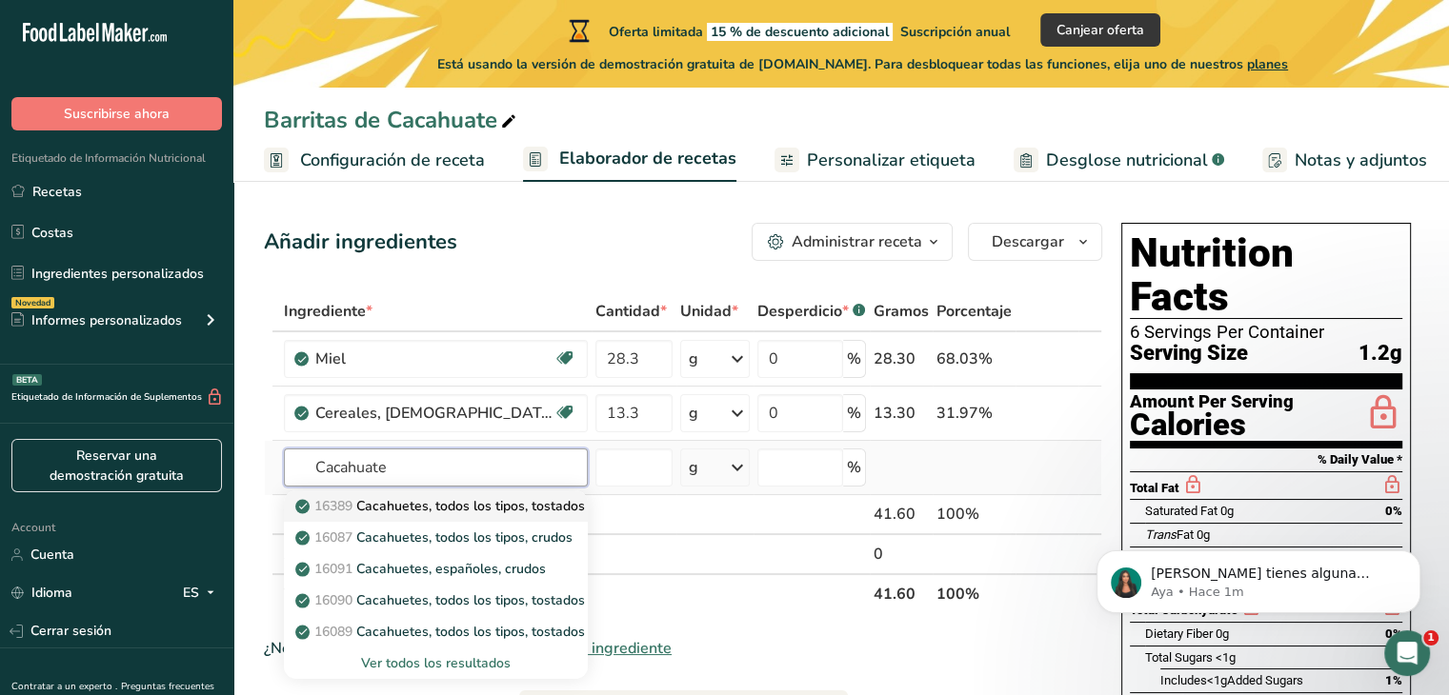
type input "Cacahuate"
click at [454, 506] on p "16389 Cacahuetes, todos los tipos, tostados en aceite, sin sal" at bounding box center [495, 506] width 392 height 20
type input "Peanuts, all types, oil-roasted, without salt"
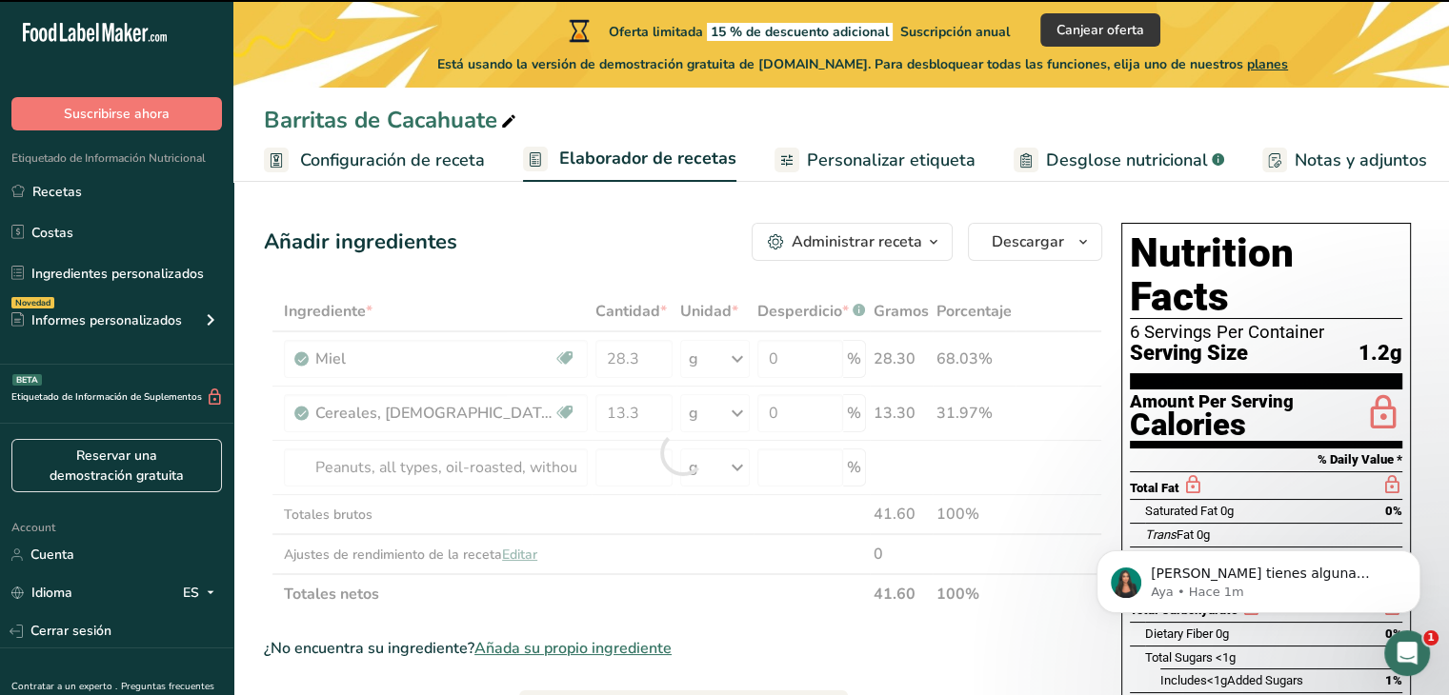
type input "0"
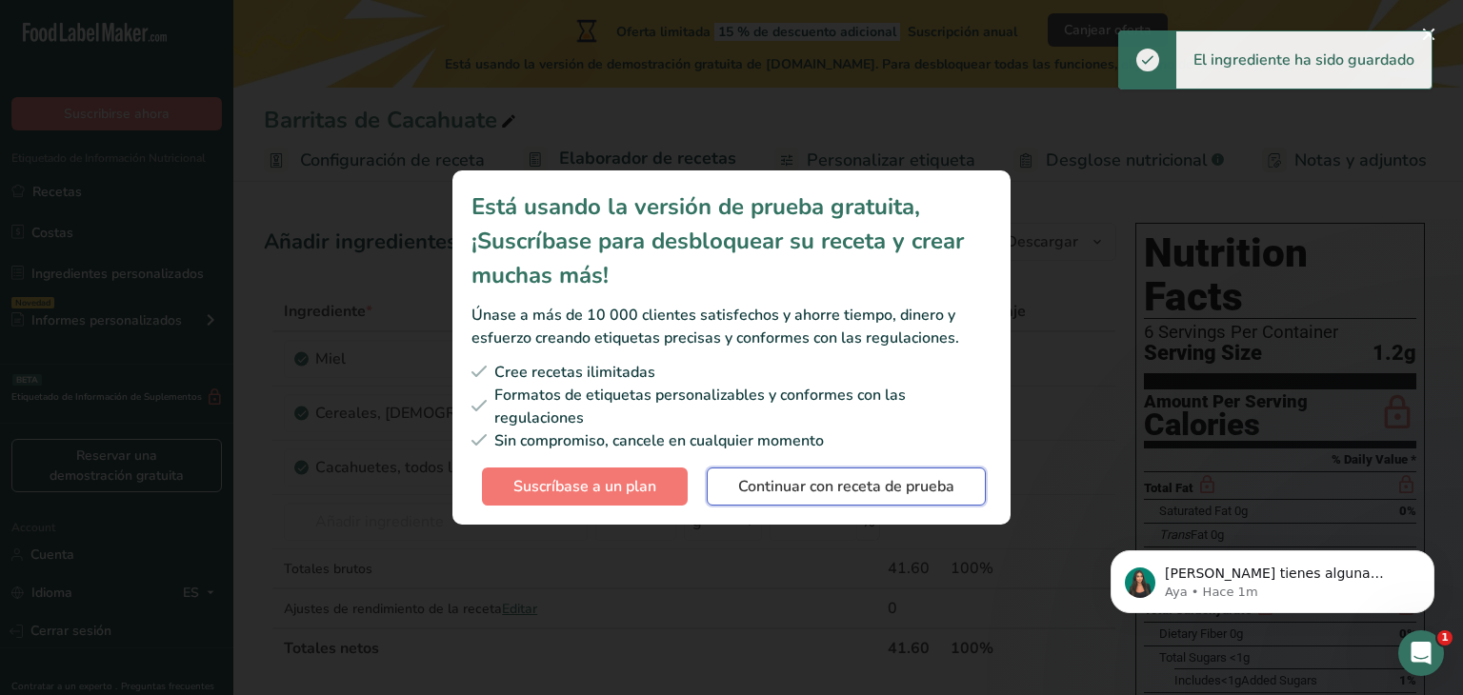
click at [796, 494] on span "Continuar con receta de prueba" at bounding box center [846, 486] width 216 height 23
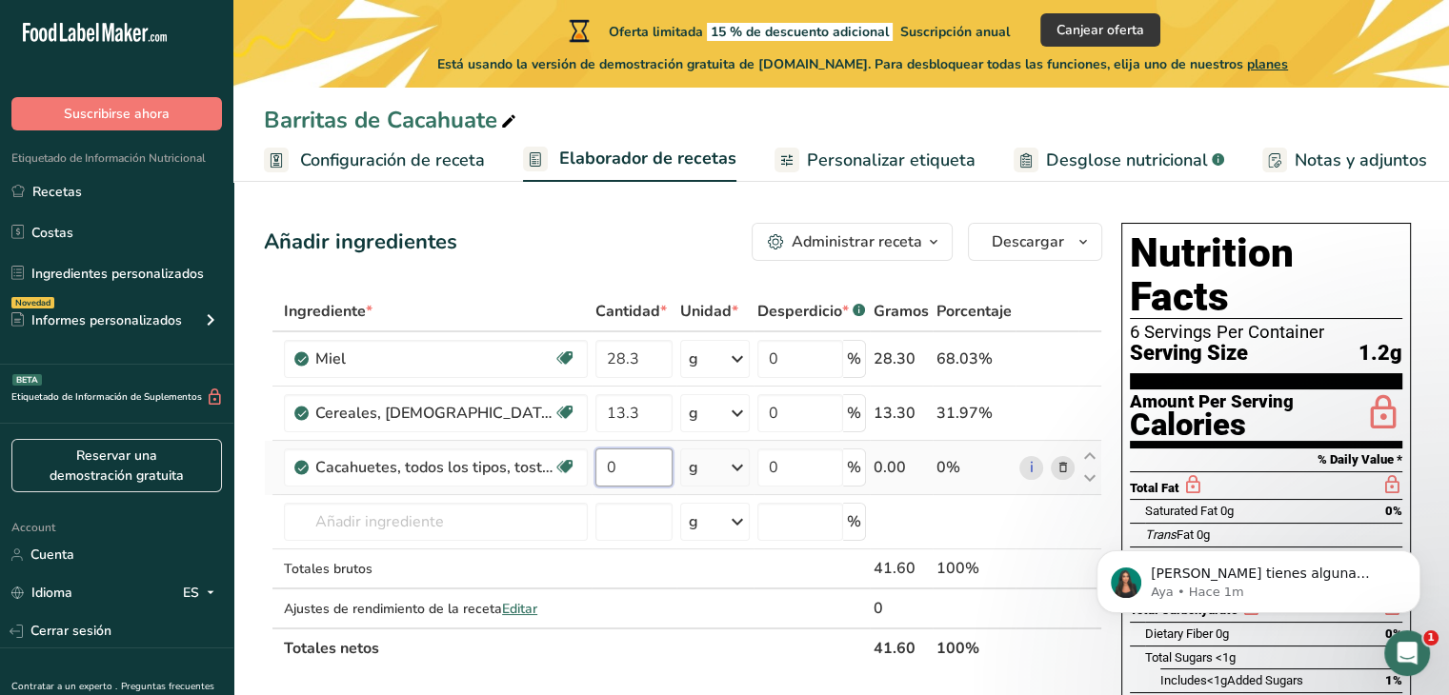
click at [635, 463] on input "0" at bounding box center [633, 468] width 77 height 38
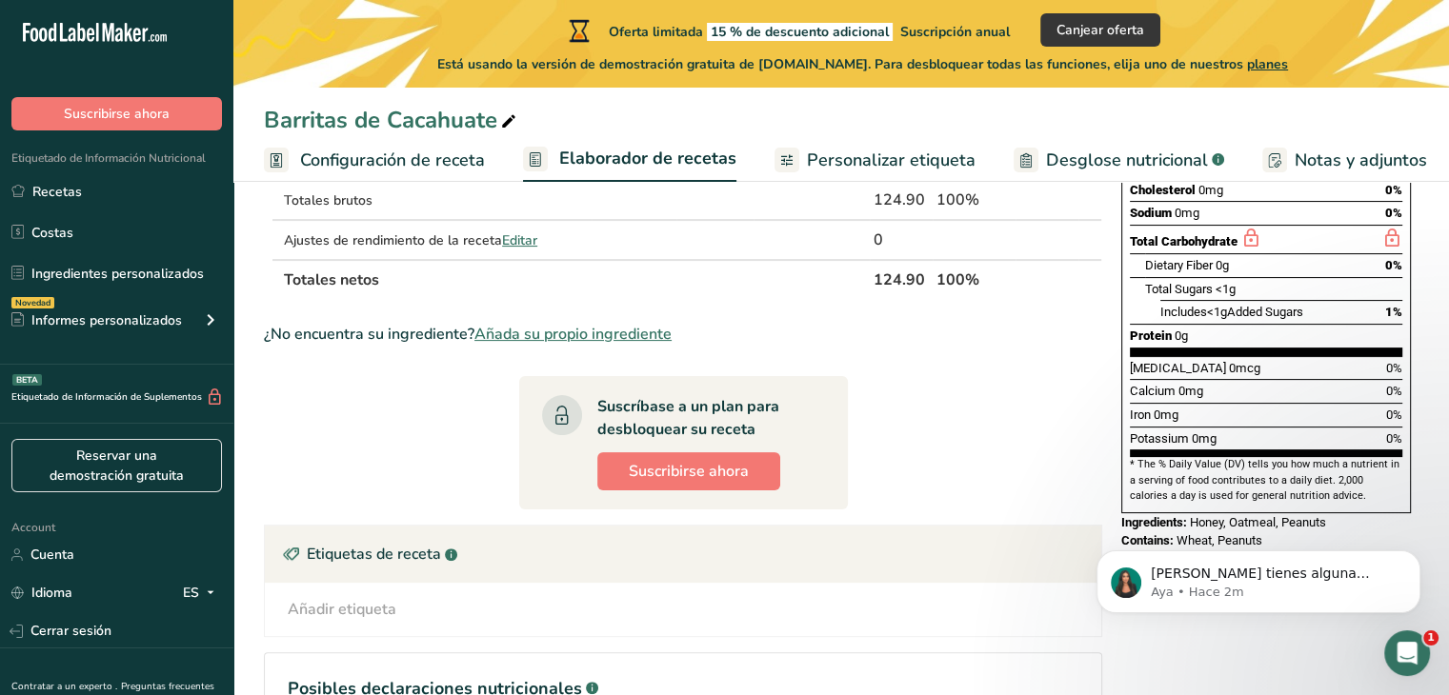
scroll to position [358, 0]
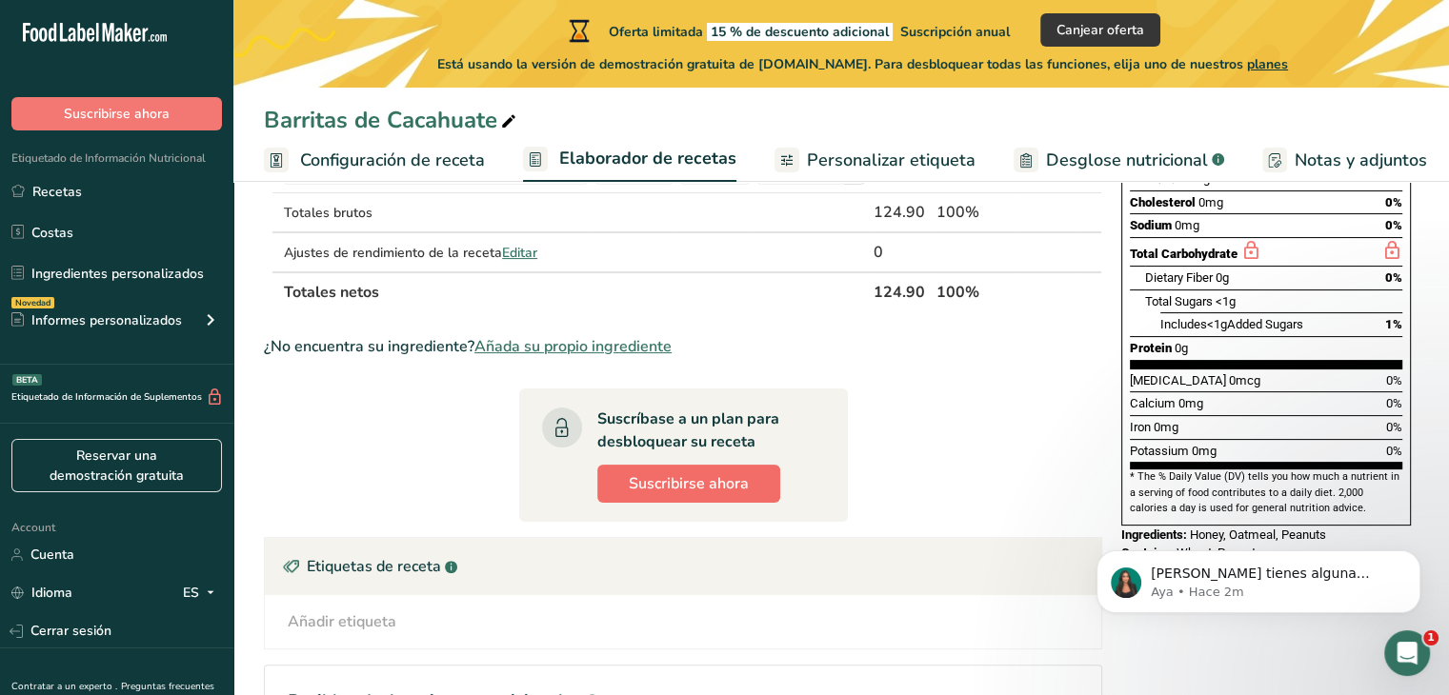
type input "83.3"
click at [741, 473] on span "Suscribirse ahora" at bounding box center [689, 484] width 120 height 23
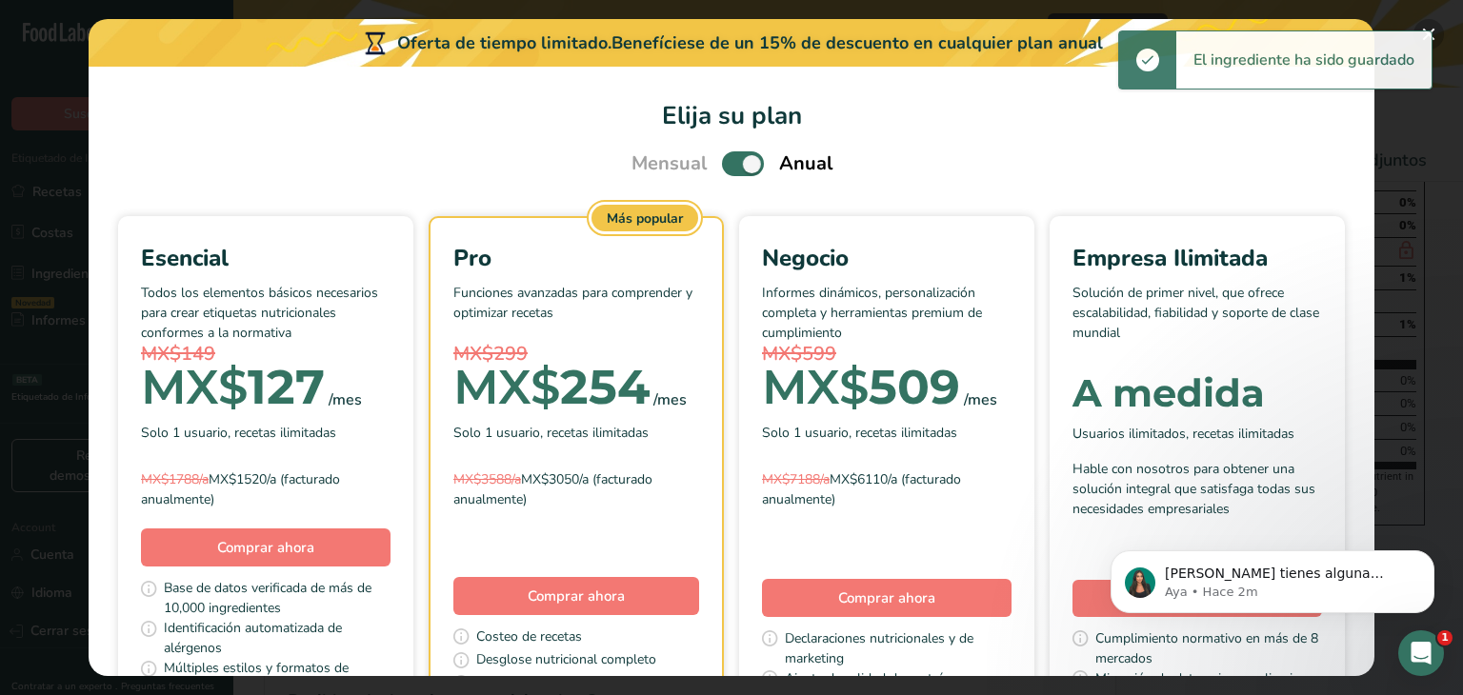
click at [1432, 28] on button "Pick Your Pricing Plan Modal" at bounding box center [1429, 34] width 30 height 30
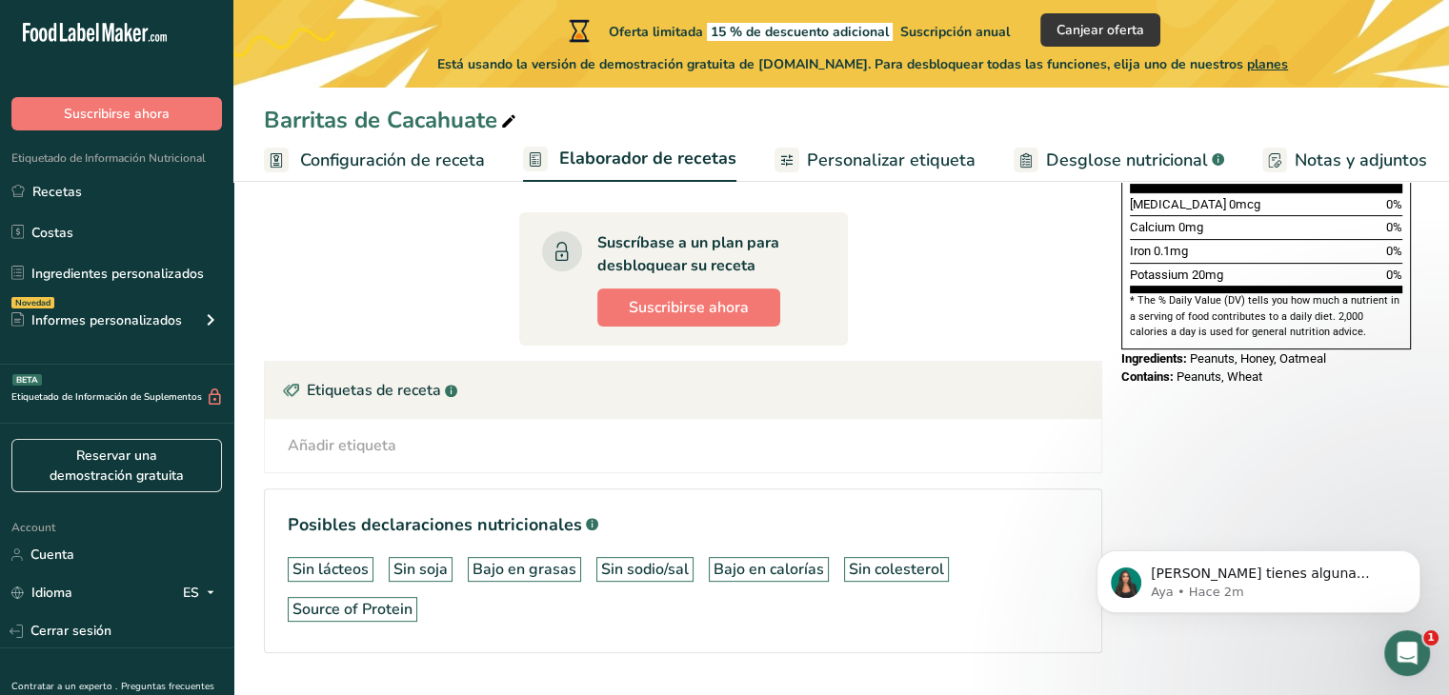
scroll to position [580, 0]
